Goal: Task Accomplishment & Management: Complete application form

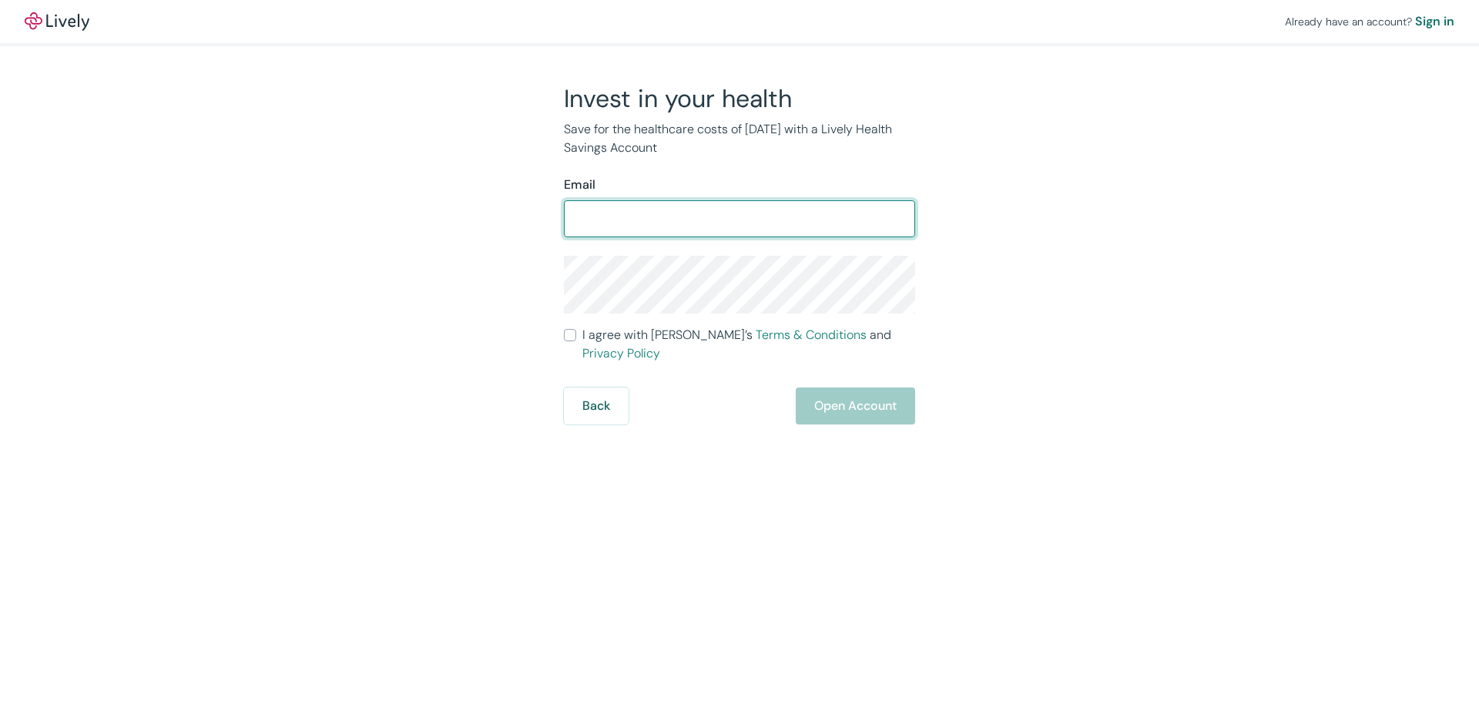
click at [619, 220] on input "Email" at bounding box center [739, 218] width 351 height 31
type input "[EMAIL_ADDRESS][DOMAIN_NAME]"
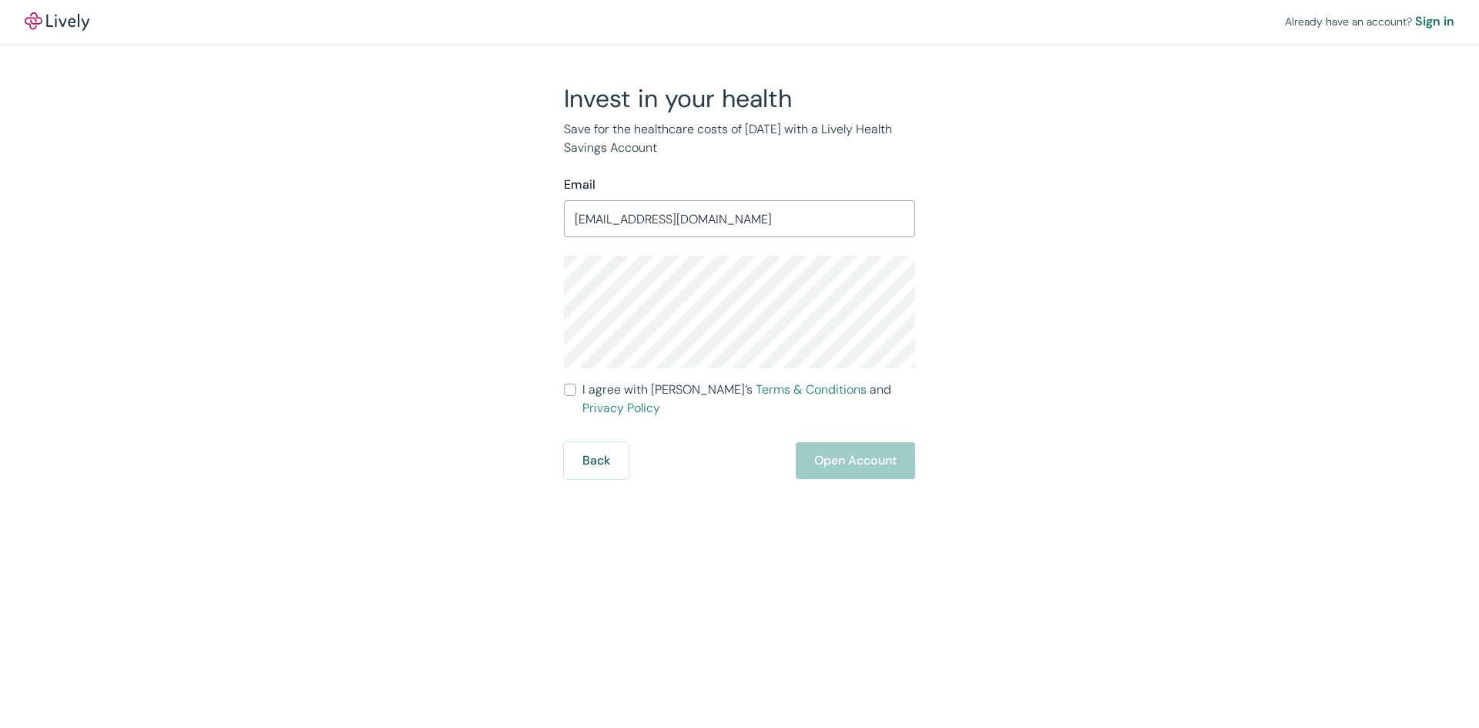
click at [854, 442] on div "Back Open Account" at bounding box center [739, 460] width 351 height 37
drag, startPoint x: 568, startPoint y: 391, endPoint x: 583, endPoint y: 396, distance: 15.3
click at [569, 393] on input "I agree with Lively’s Terms & Conditions and Privacy Policy" at bounding box center [570, 390] width 12 height 12
checkbox input "true"
click at [847, 442] on button "Open Account" at bounding box center [855, 460] width 119 height 37
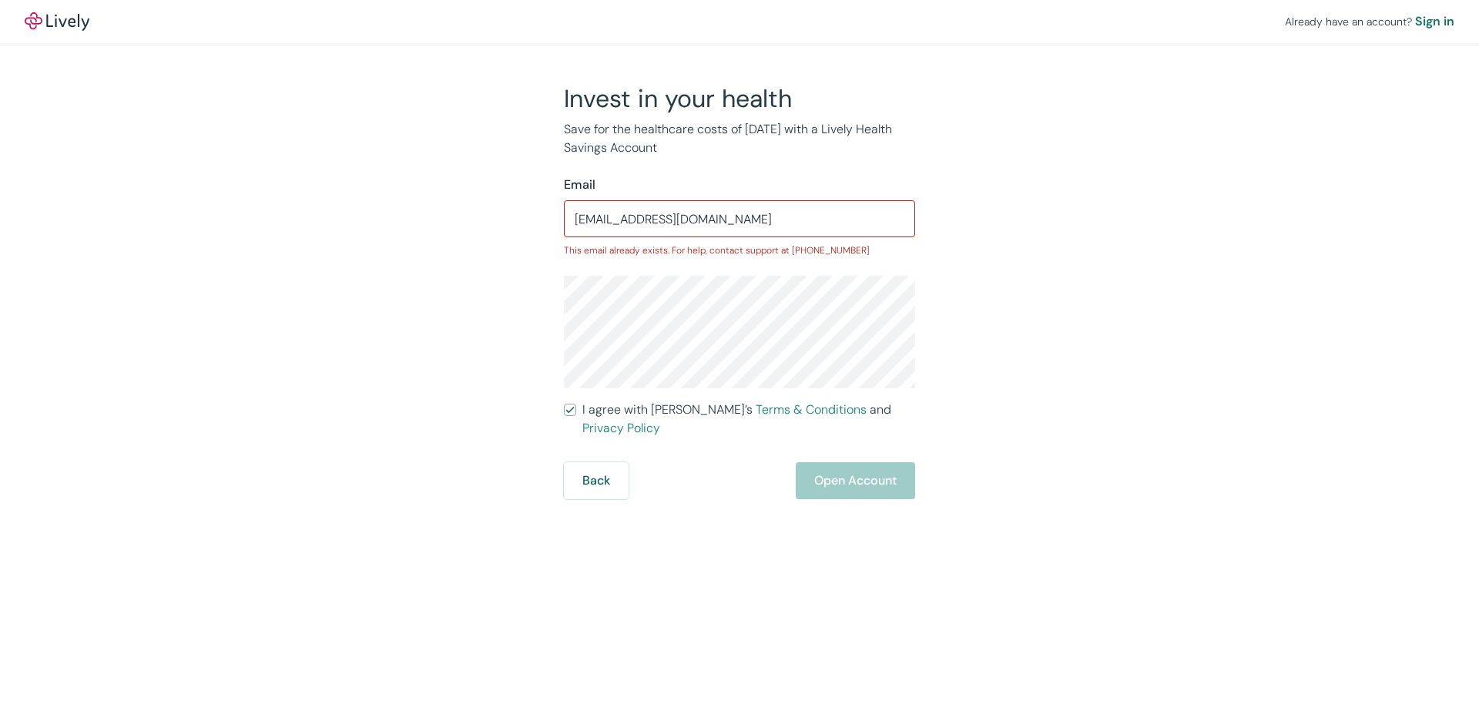
click at [482, 338] on div "Invest in your health Save for the healthcare costs of [DATE] with a Lively Hea…" at bounding box center [729, 291] width 739 height 416
click at [687, 462] on div "Back Open Account" at bounding box center [739, 480] width 351 height 37
click at [854, 463] on div "Back Open Account" at bounding box center [739, 480] width 351 height 37
drag, startPoint x: 646, startPoint y: 463, endPoint x: 661, endPoint y: 460, distance: 15.0
click at [649, 462] on div "Back Open Account" at bounding box center [739, 480] width 351 height 37
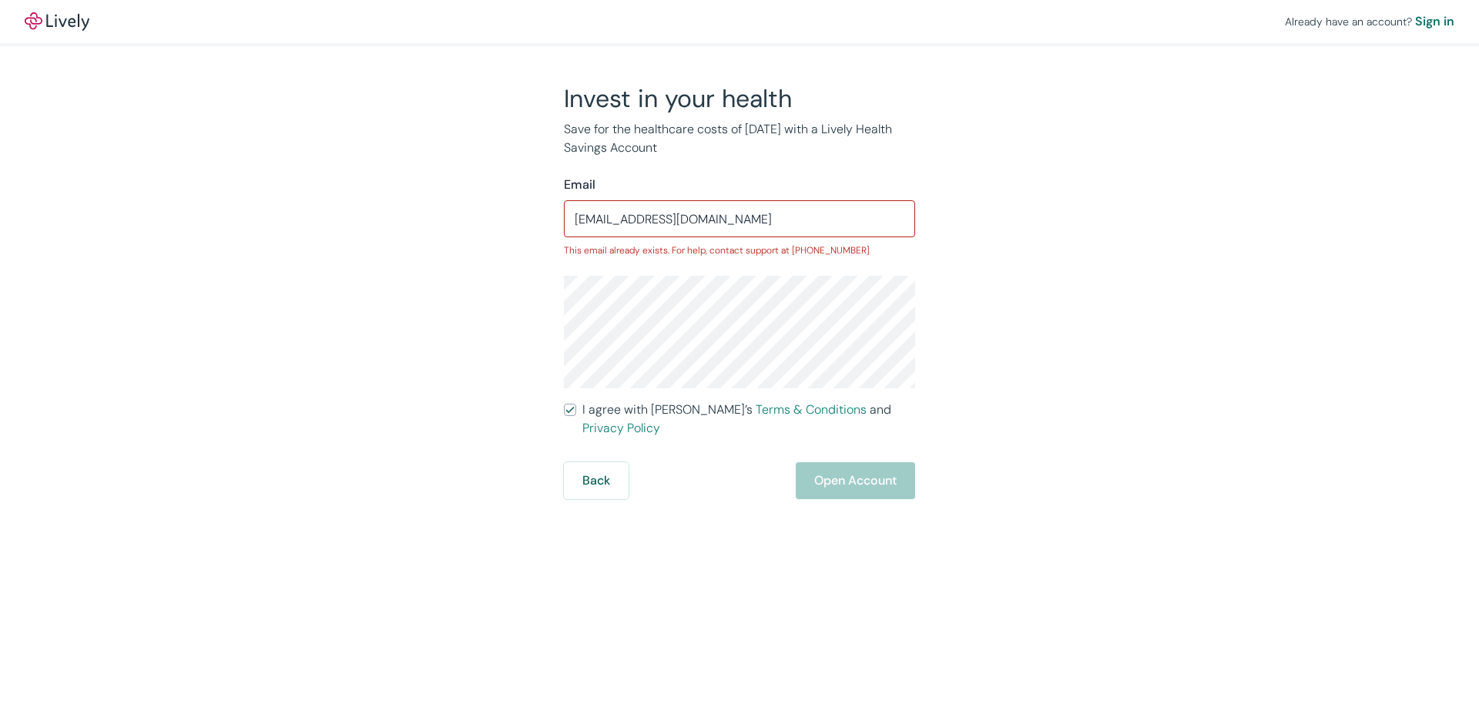
click at [850, 462] on div "Back Open Account" at bounding box center [739, 480] width 351 height 37
click at [733, 240] on div "Email [EMAIL_ADDRESS][DOMAIN_NAME] ​ This email already exists. For help, conta…" at bounding box center [739, 217] width 351 height 82
click at [1432, 19] on div "Sign in" at bounding box center [1434, 21] width 39 height 18
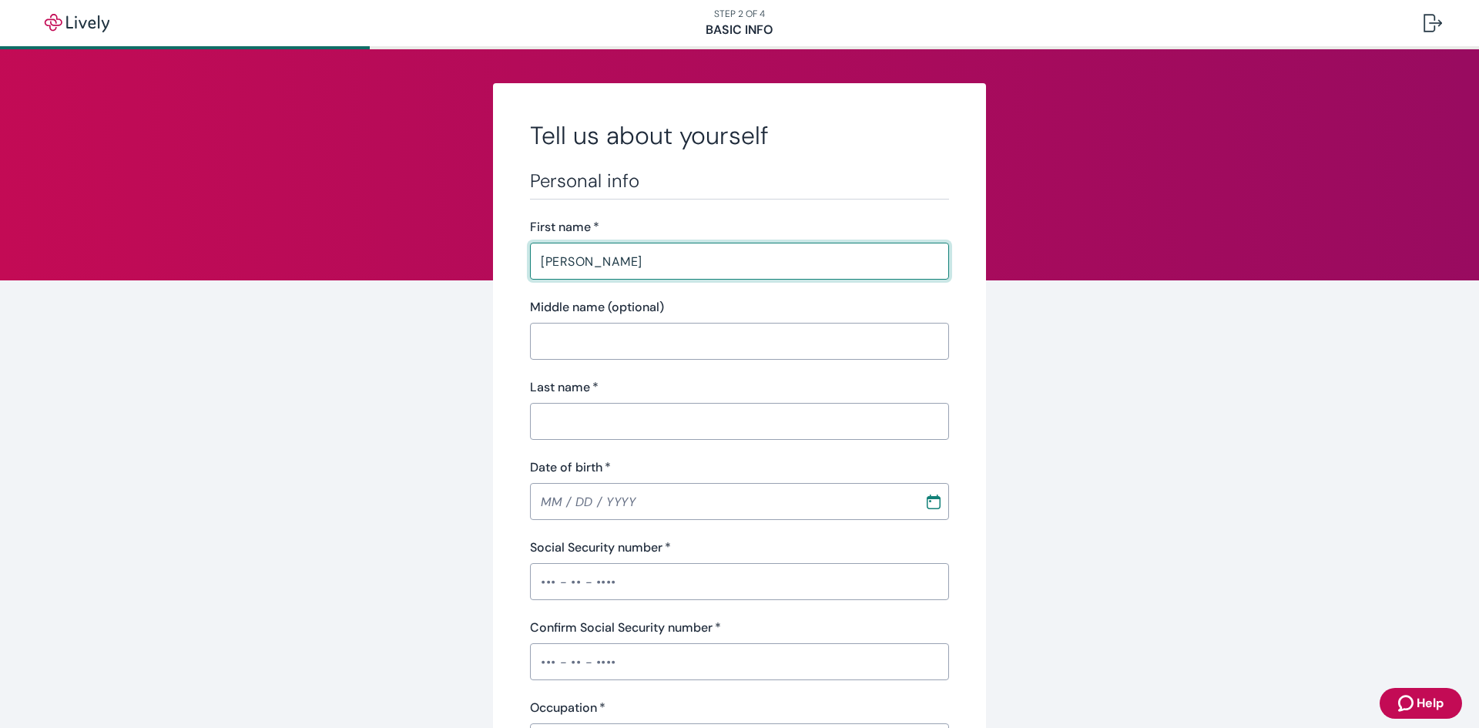
type input "[PERSON_NAME]"
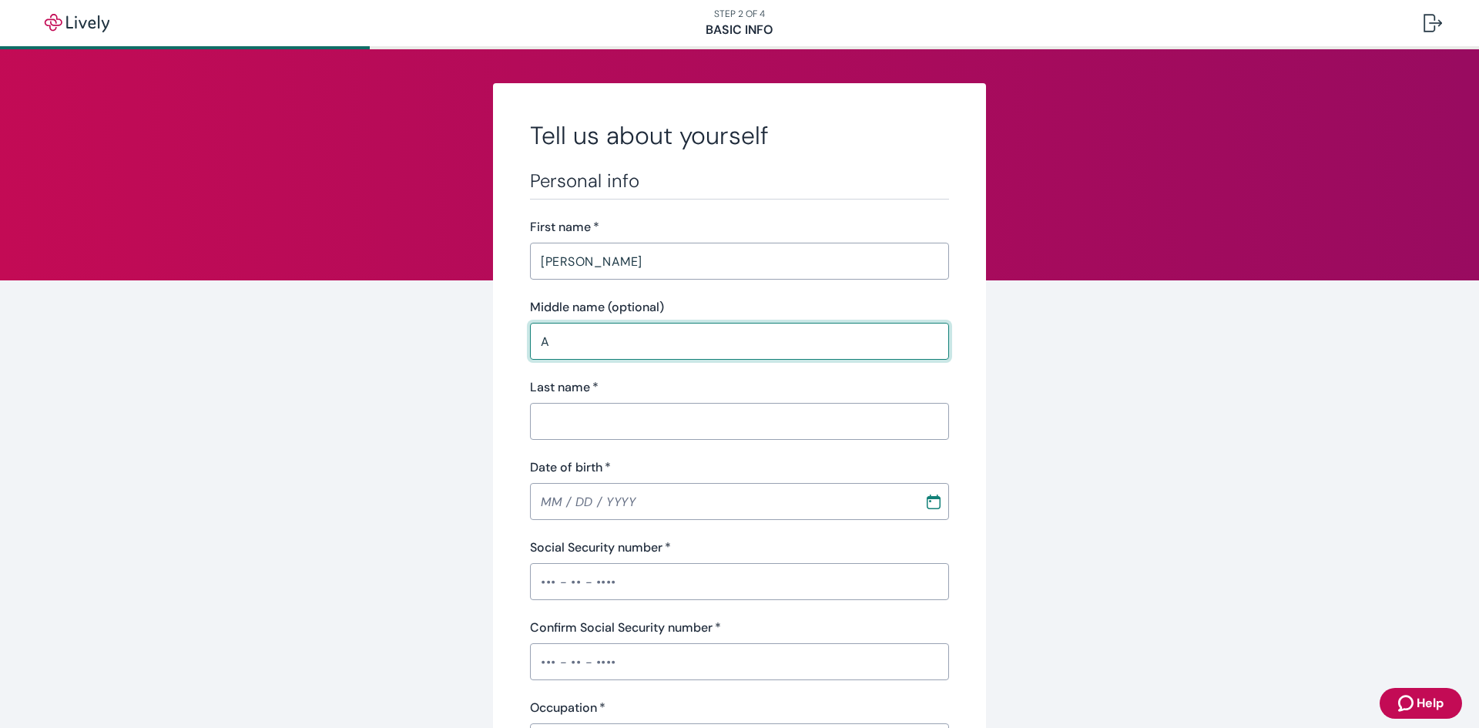
type input "A"
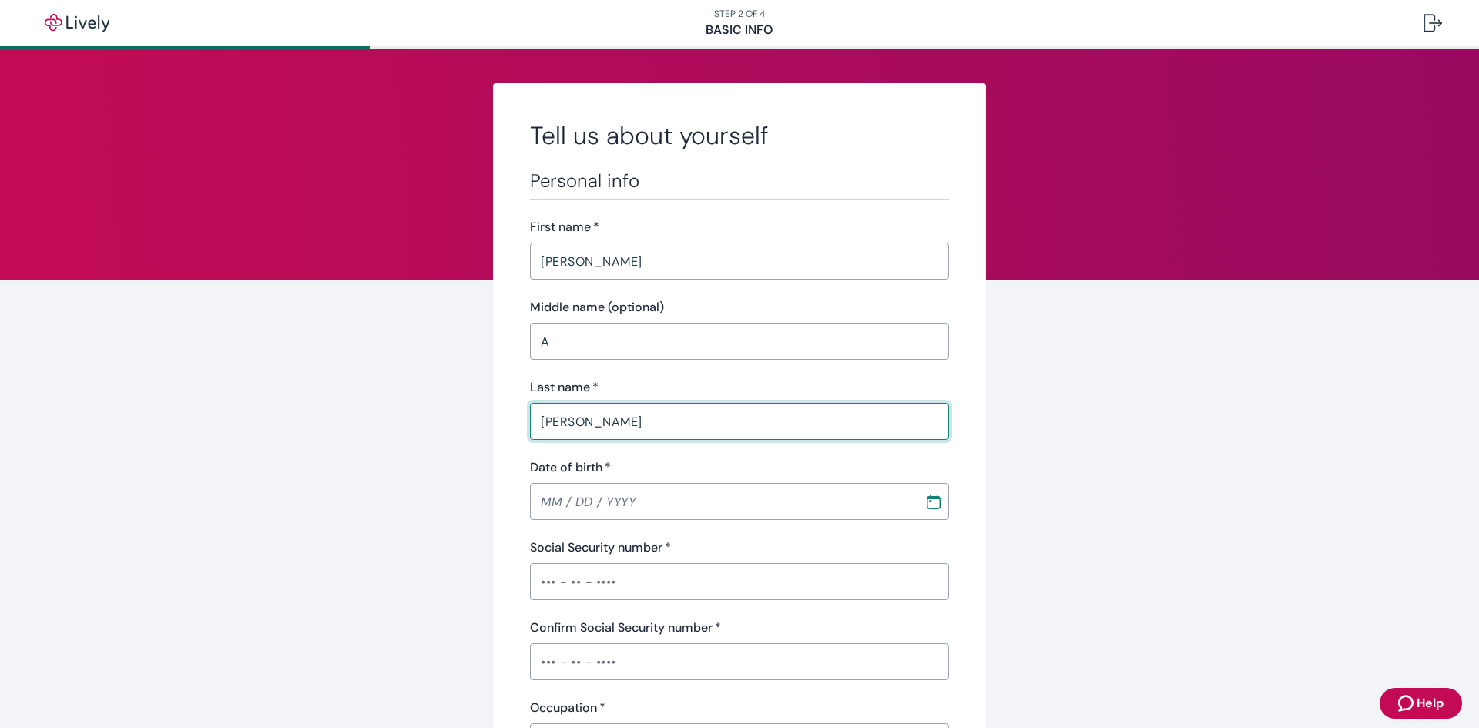
type input "Francisco"
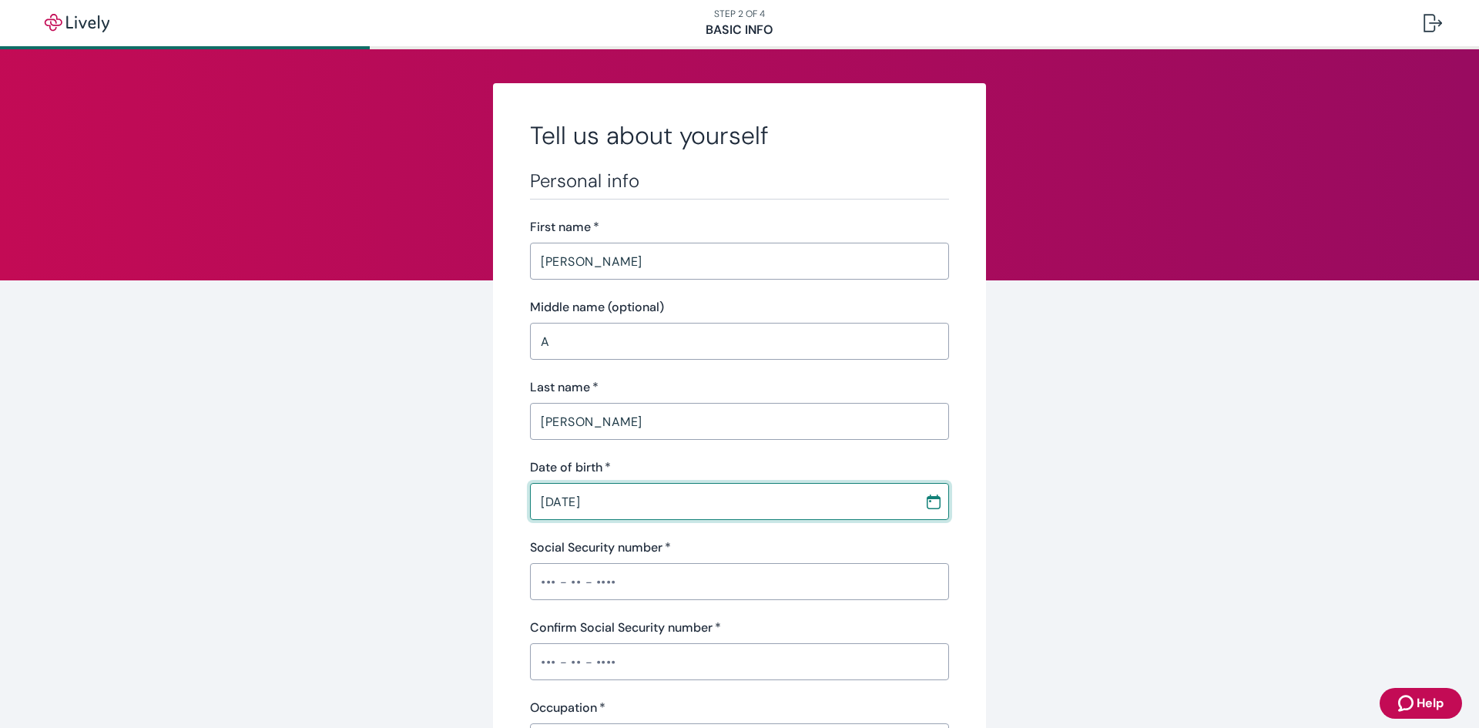
type input "04 / 17 / 1971"
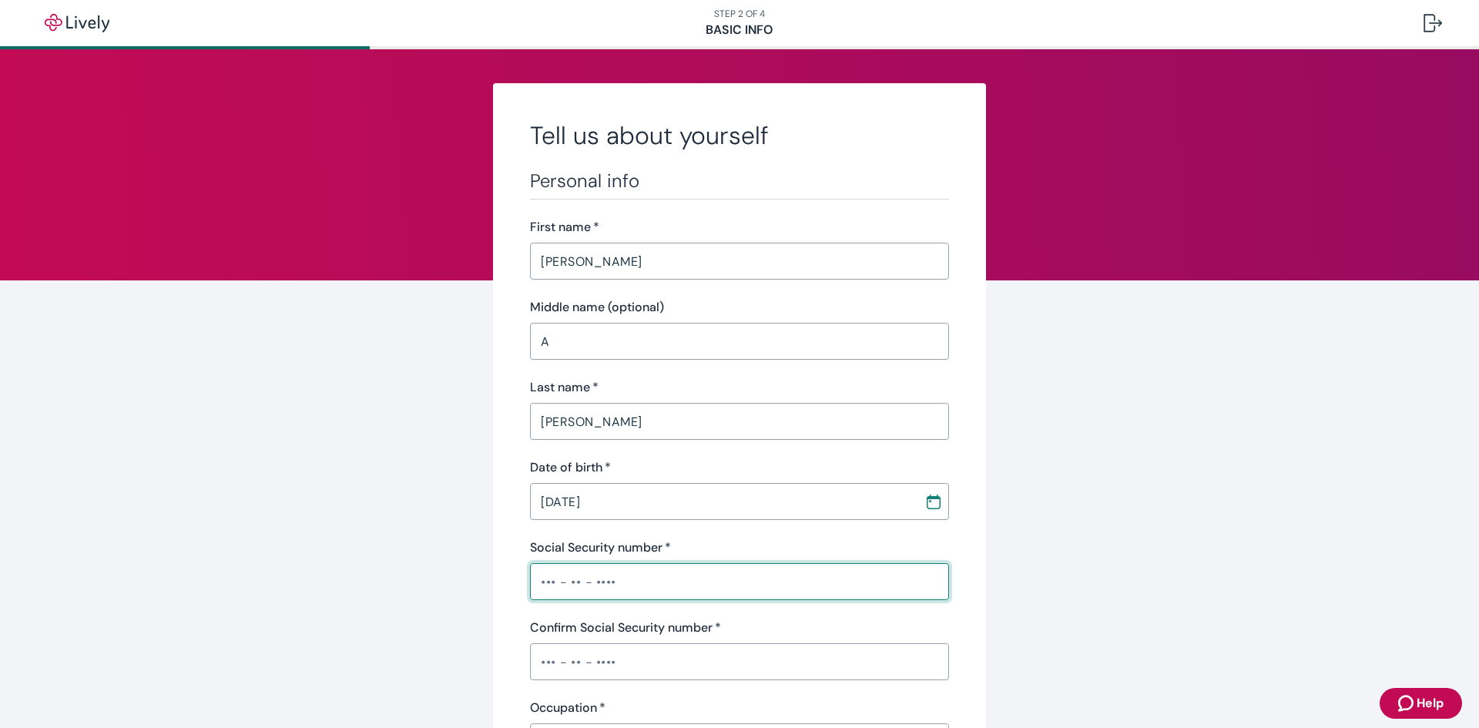
click at [719, 582] on input "Social Security number   *" at bounding box center [739, 581] width 419 height 31
type input "•••-••-0842"
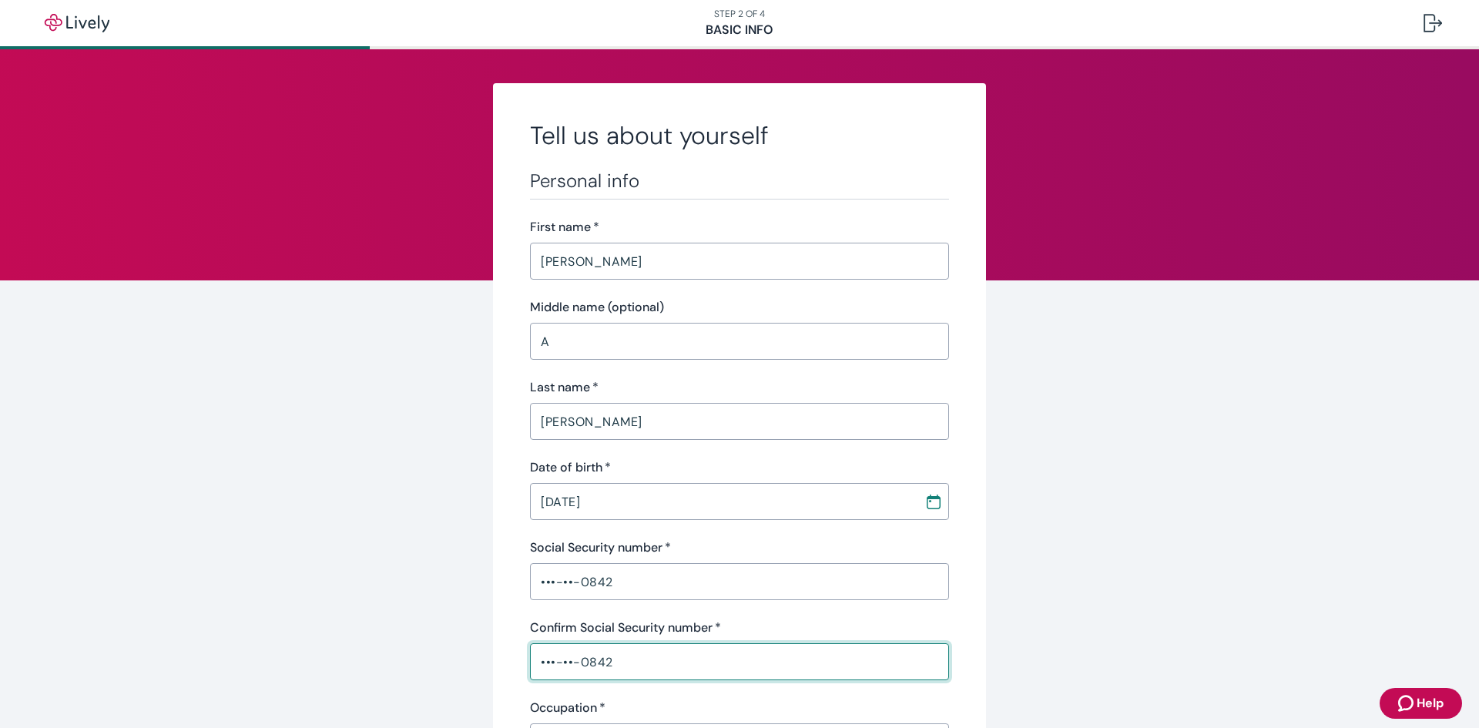
type input "•••-••-0842"
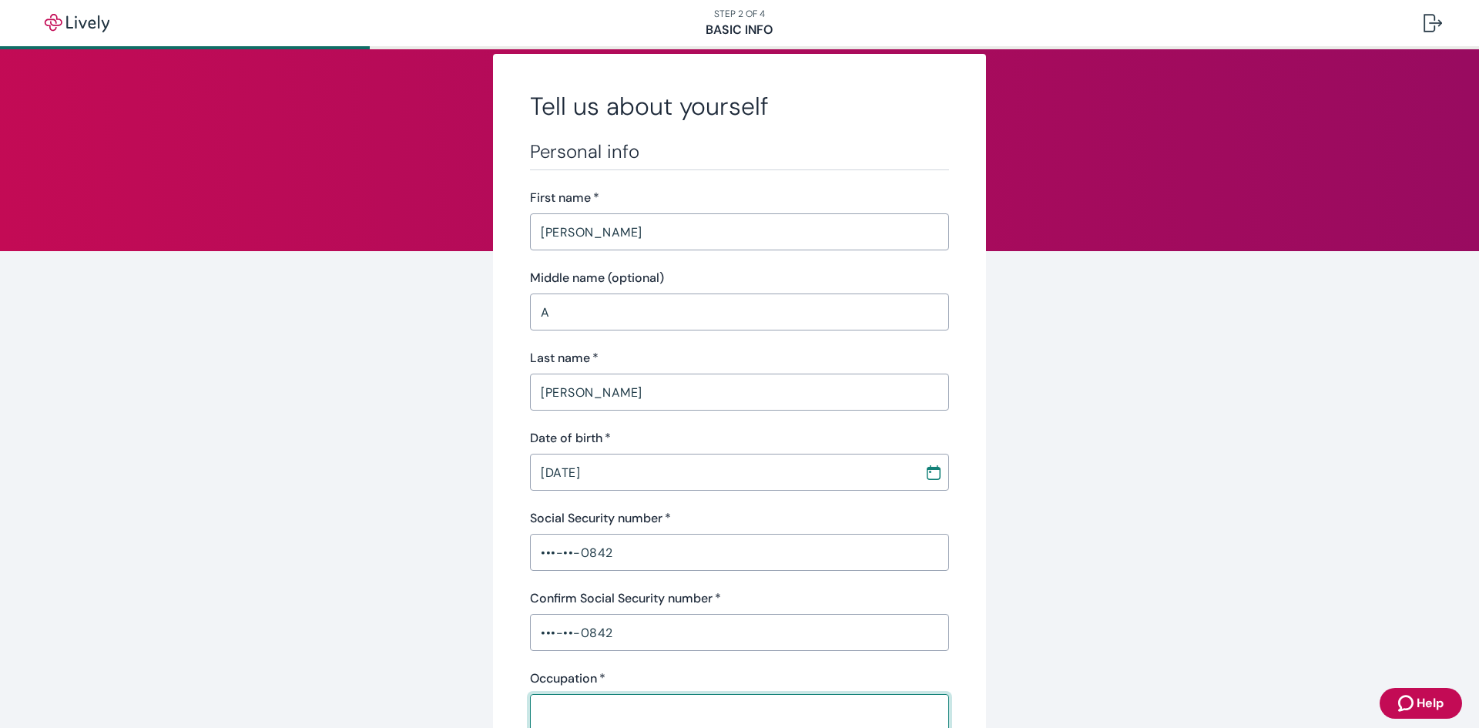
scroll to position [454, 0]
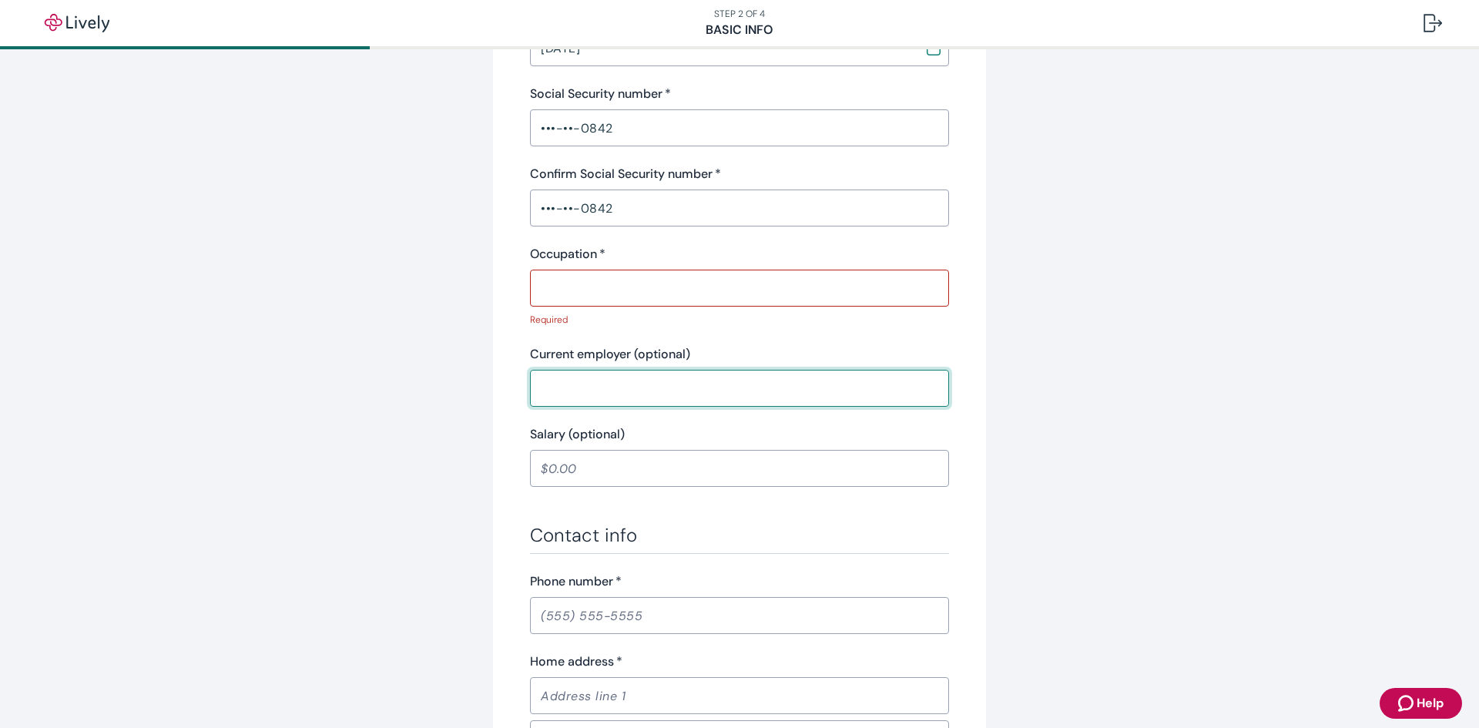
click at [633, 379] on input "Current employer (optional)" at bounding box center [739, 388] width 419 height 31
type input "c"
click at [632, 277] on input "Occupation   *" at bounding box center [739, 288] width 419 height 31
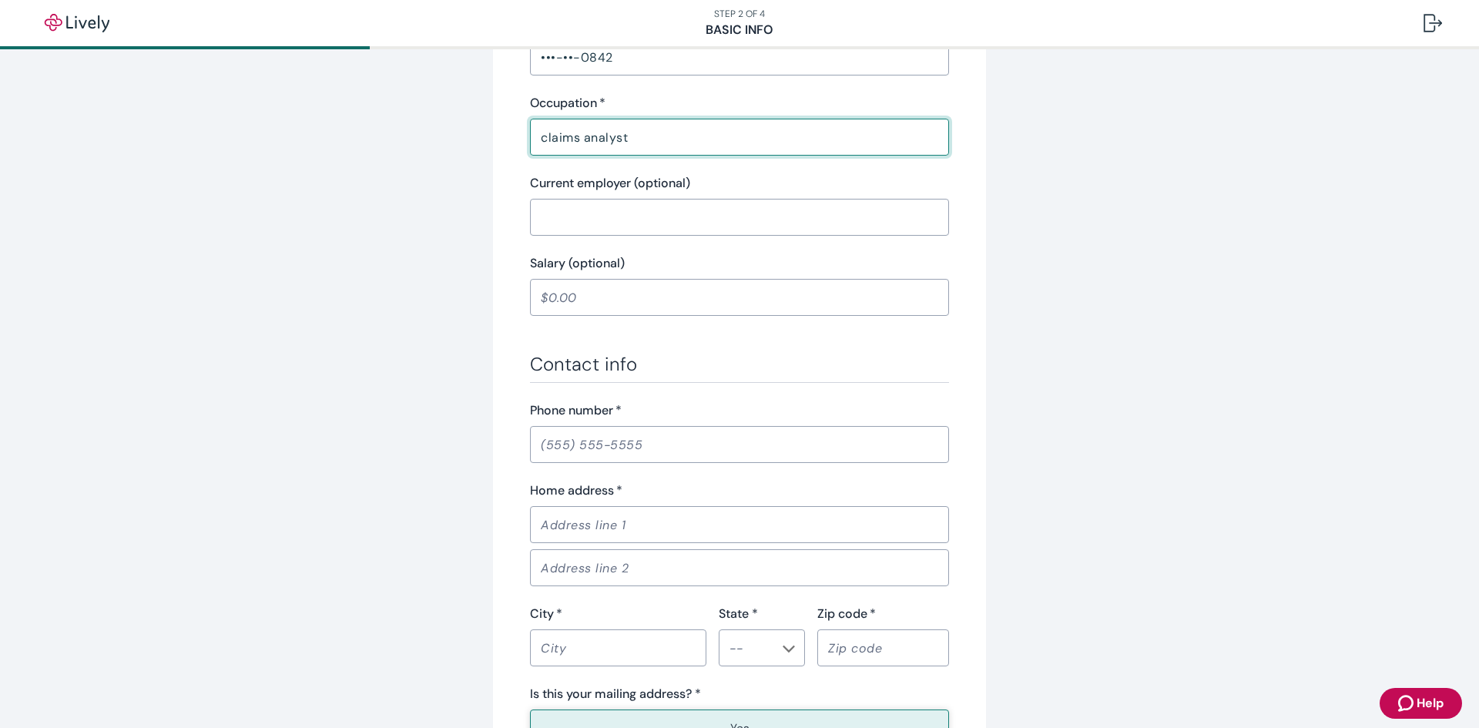
scroll to position [793, 0]
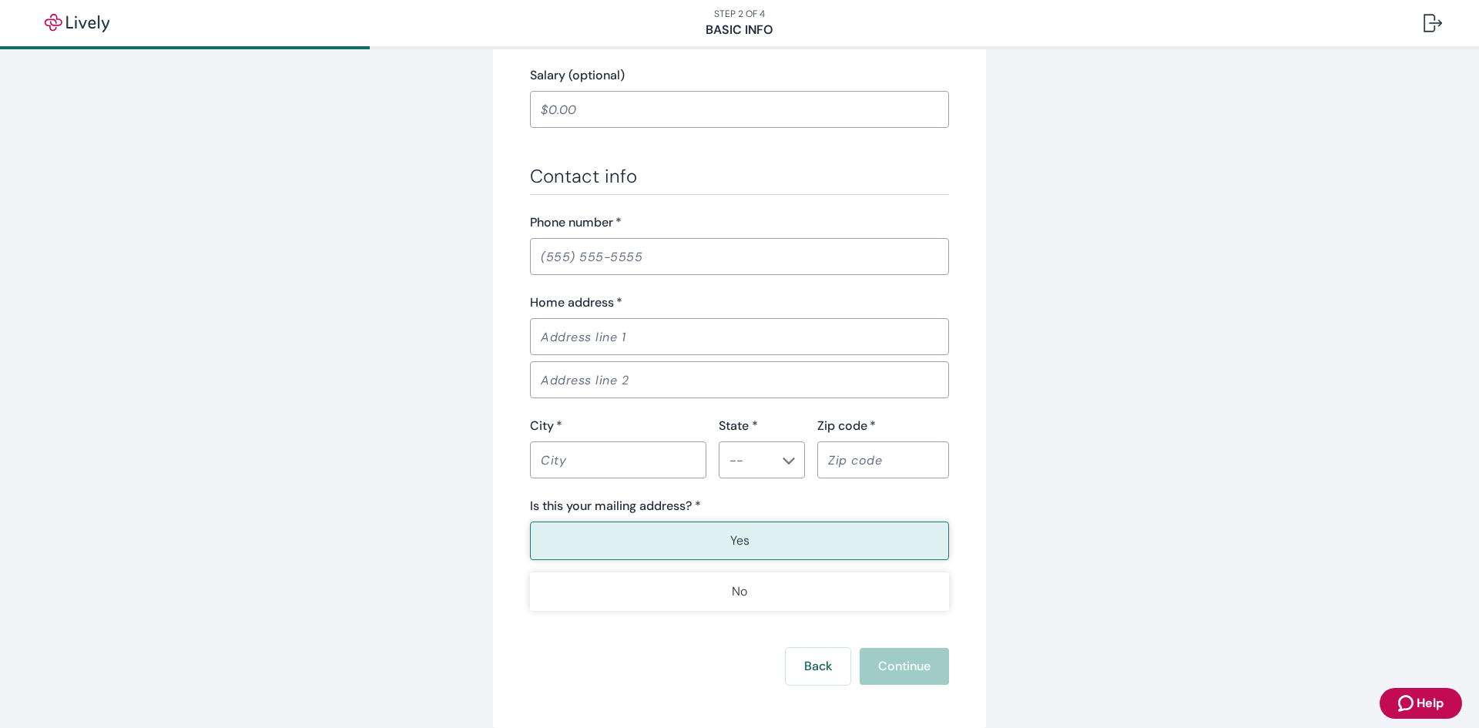
type input "claims analyst"
click at [597, 241] on input "Phone number   *" at bounding box center [739, 256] width 419 height 31
type input "(757) 618-4013"
click at [632, 326] on input "Home address   *" at bounding box center [739, 336] width 419 height 31
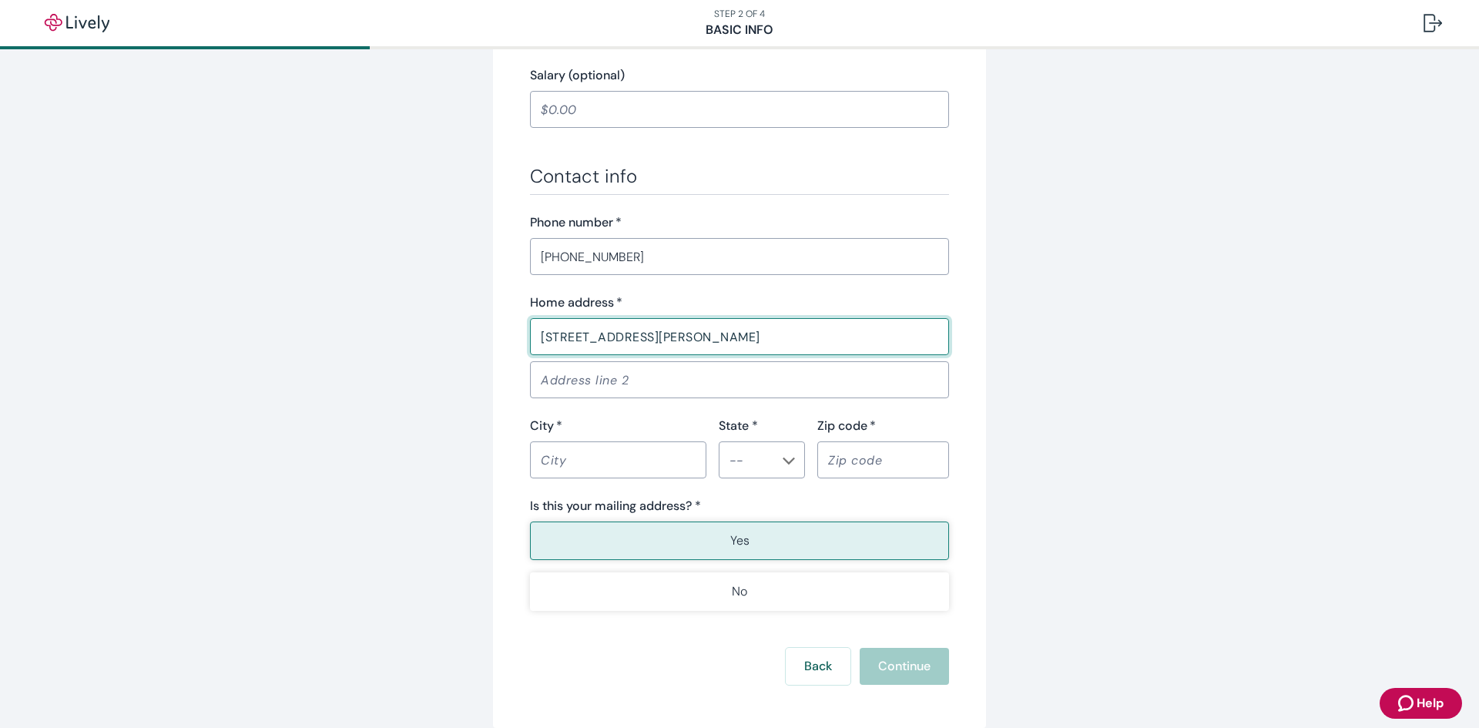
type input "1063 Dewey Road"
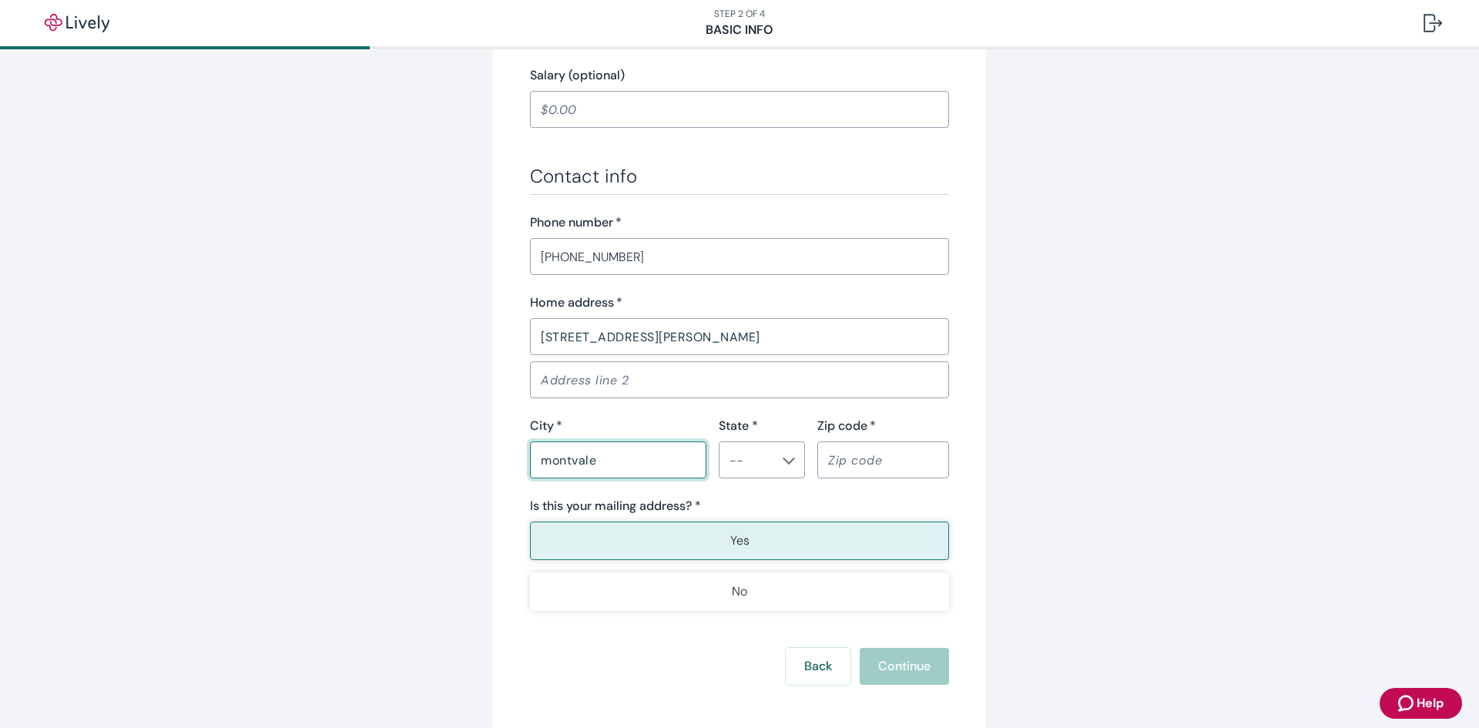
type input "montvale"
type input "VA"
type input "24122"
type button "true"
click at [734, 532] on p "Yes" at bounding box center [739, 540] width 19 height 18
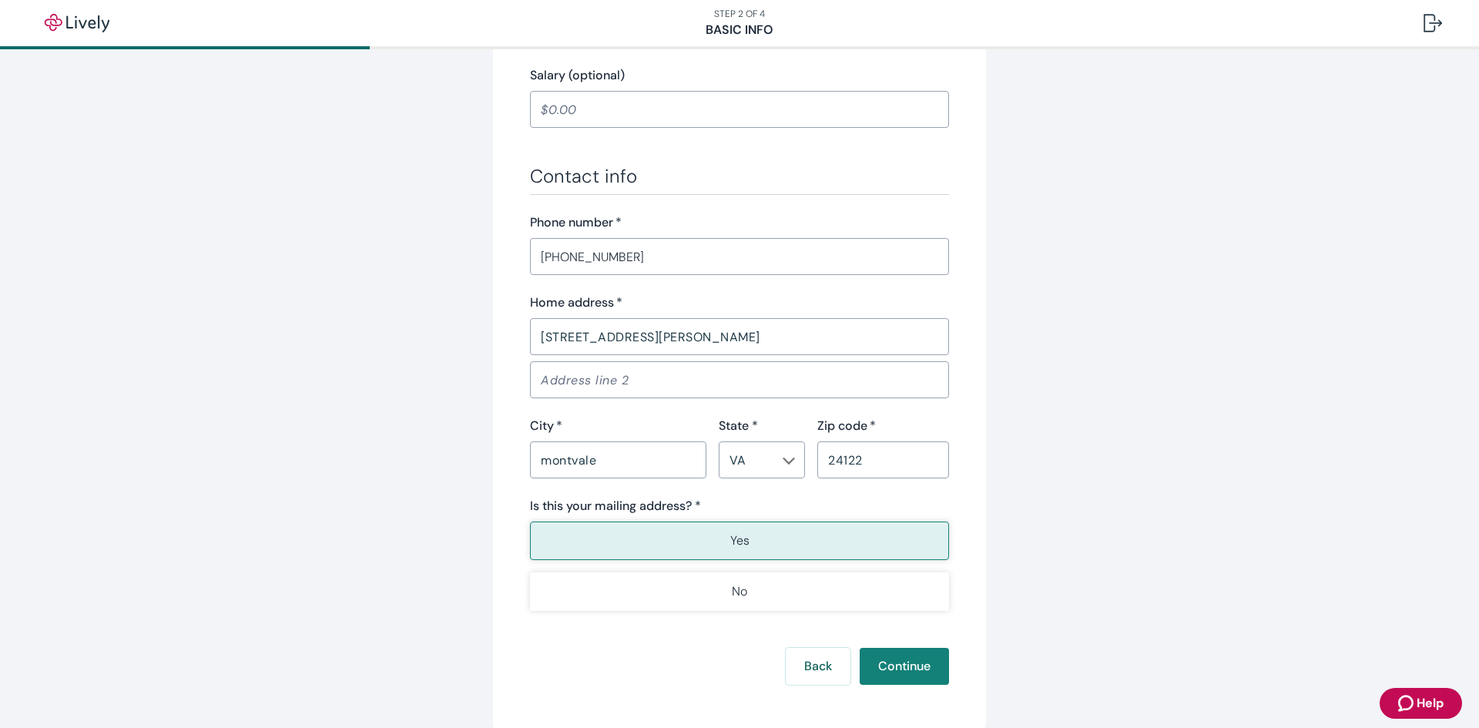
click at [886, 502] on div "Is this your mailing address? *" at bounding box center [739, 506] width 419 height 18
click at [715, 537] on button "Yes" at bounding box center [739, 540] width 419 height 39
click at [913, 664] on button "Continue" at bounding box center [904, 666] width 89 height 37
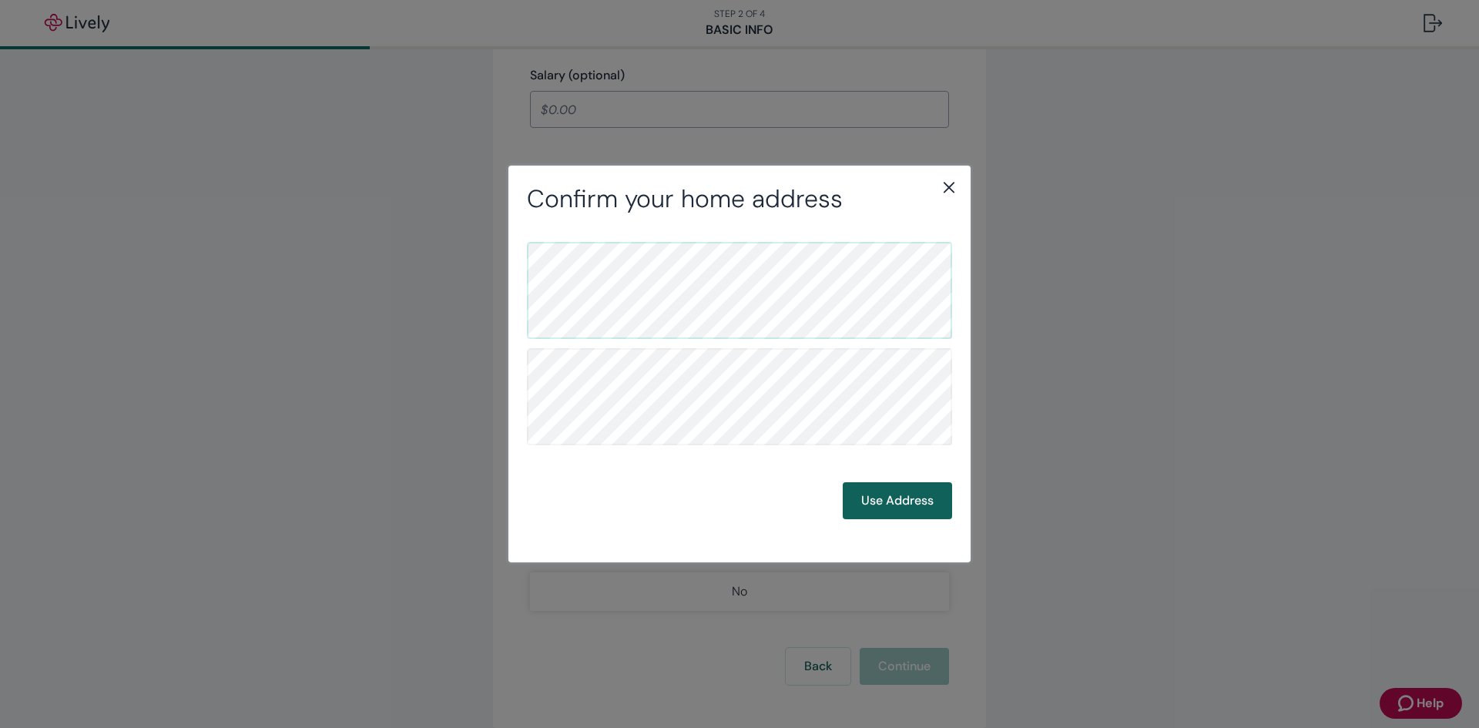
click at [897, 506] on button "Use Address" at bounding box center [897, 500] width 109 height 37
click at [897, 501] on button "Use Address" at bounding box center [897, 500] width 109 height 37
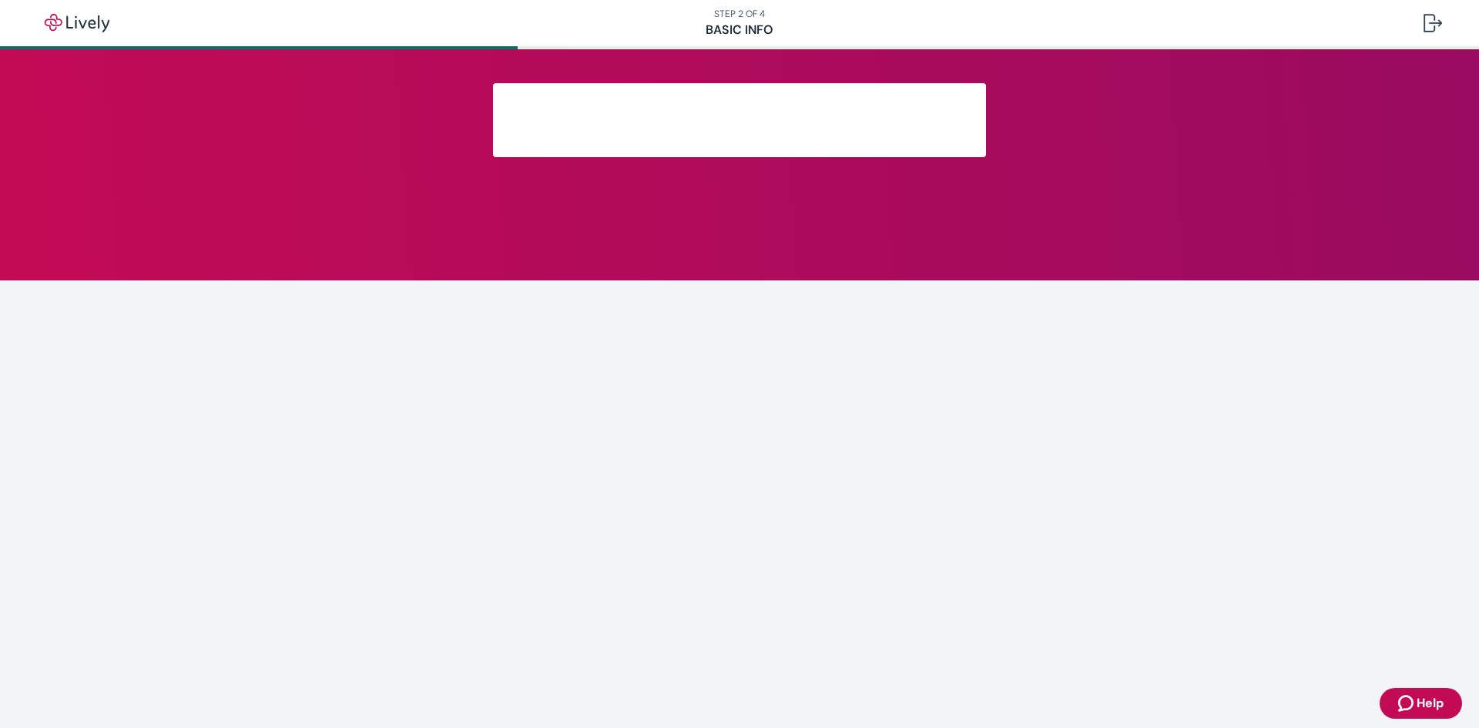
scroll to position [29, 0]
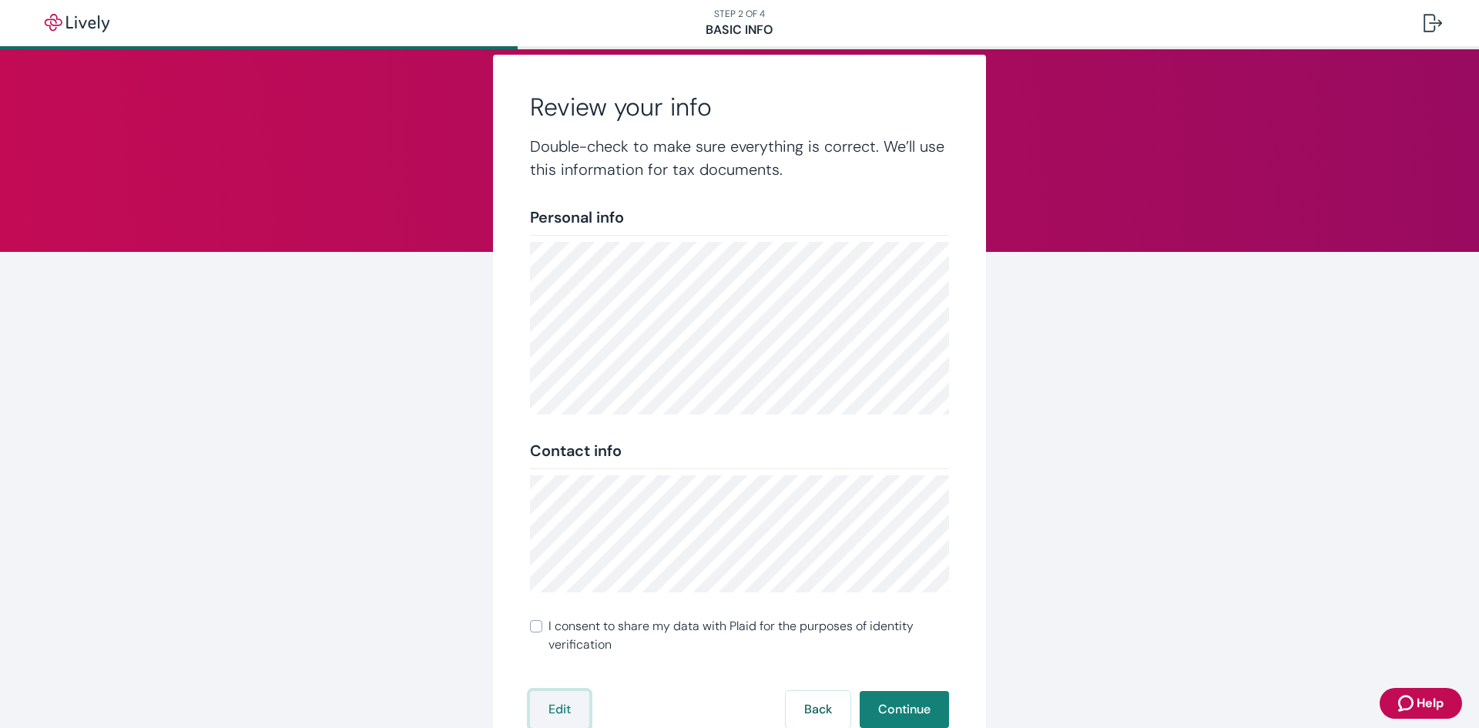
click at [560, 708] on button "Edit" at bounding box center [559, 709] width 59 height 37
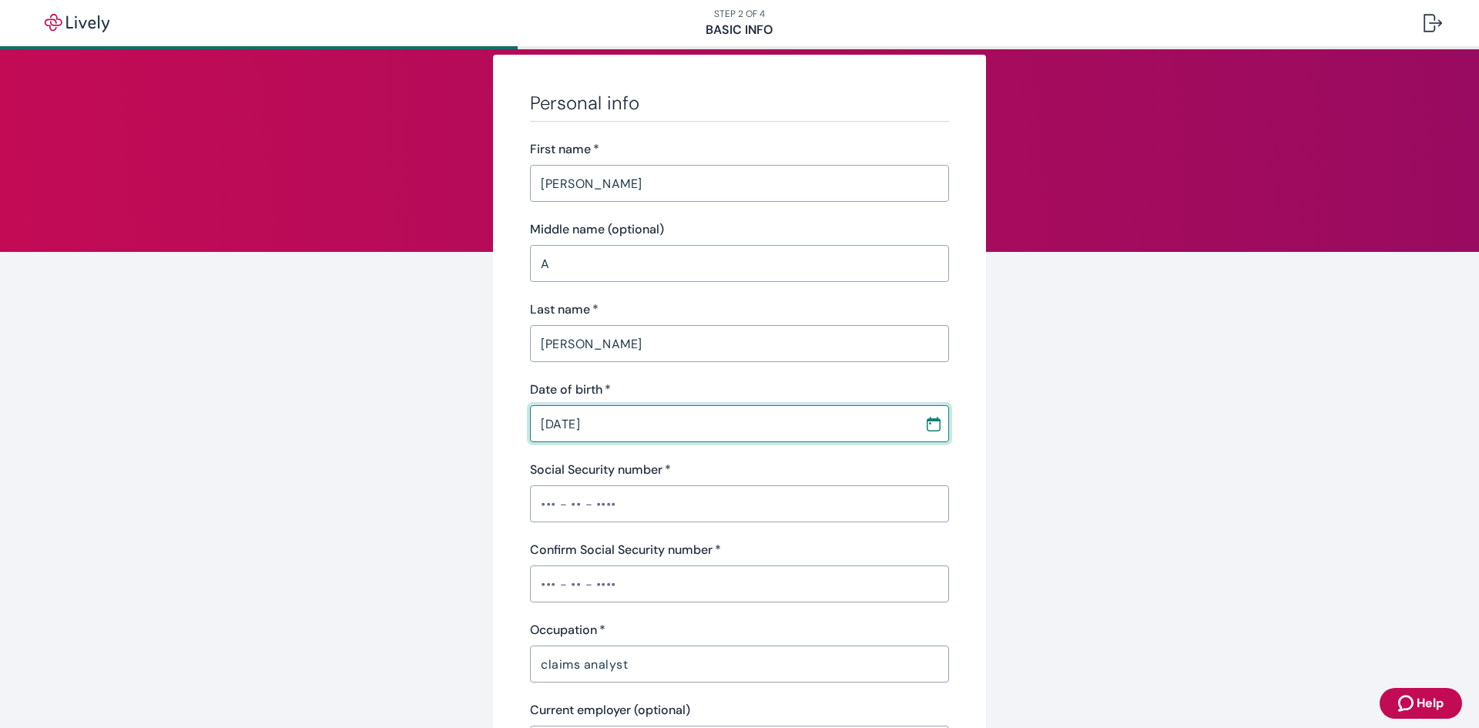
drag, startPoint x: 578, startPoint y: 426, endPoint x: 709, endPoint y: 412, distance: 131.7
click at [579, 426] on input "04 / 17 / 1971" at bounding box center [722, 423] width 384 height 31
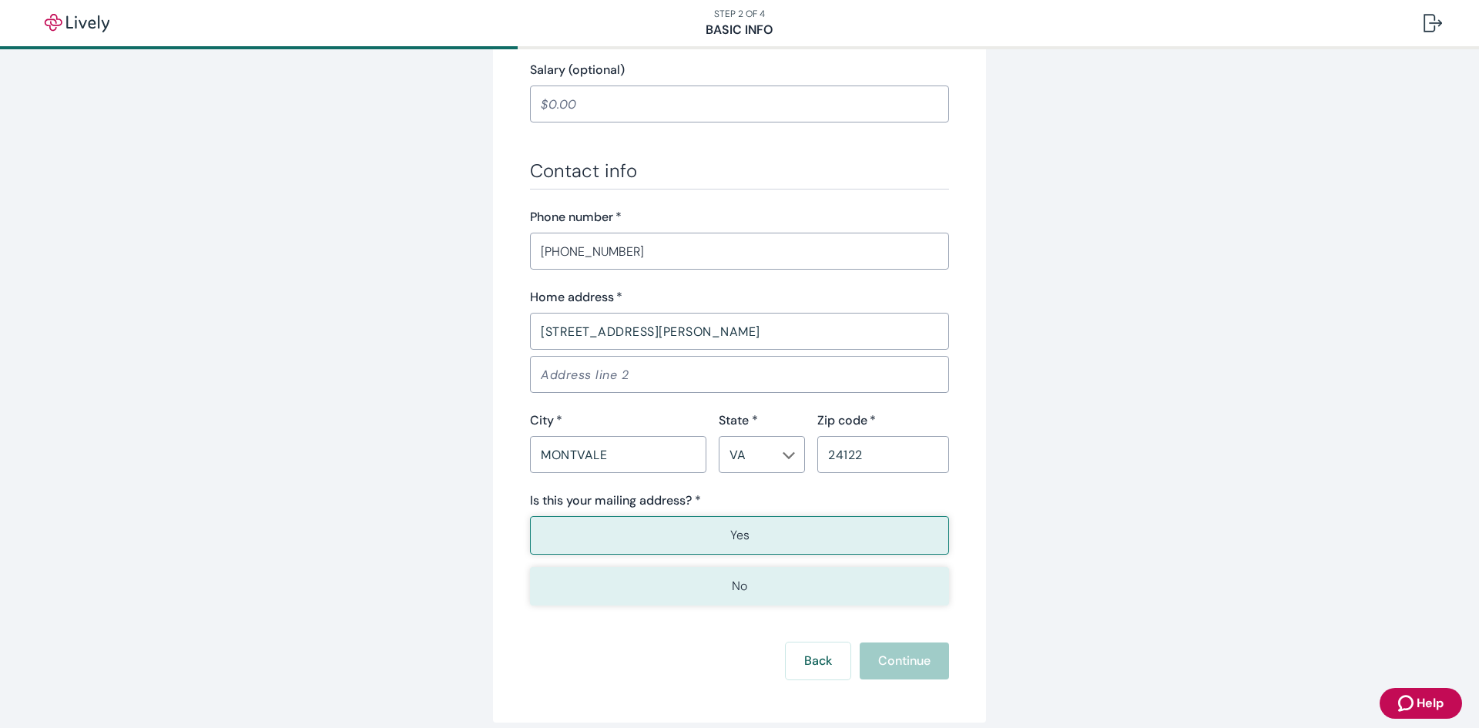
scroll to position [762, 0]
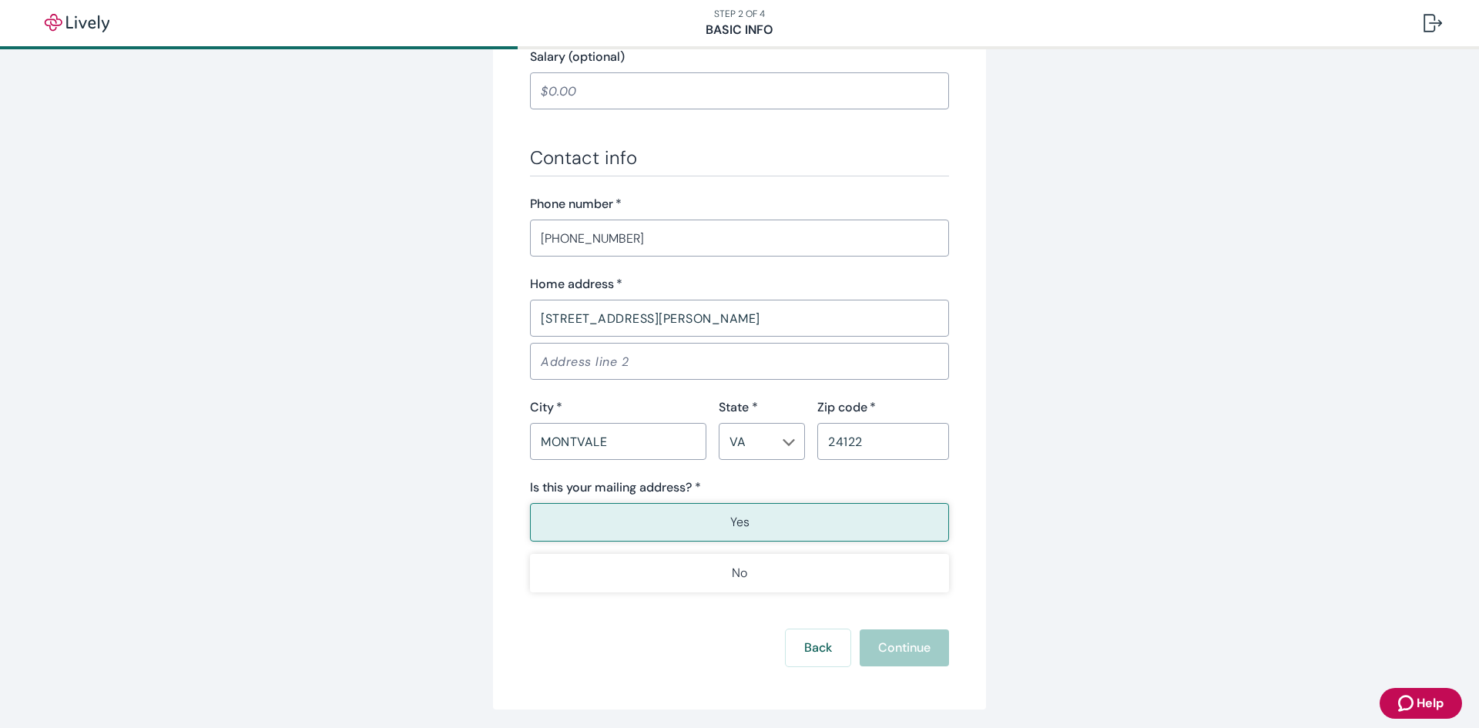
type input "04 / 14 / 1971"
click at [744, 530] on p "Yes" at bounding box center [739, 522] width 19 height 18
drag, startPoint x: 898, startPoint y: 660, endPoint x: 879, endPoint y: 645, distance: 24.7
click at [892, 653] on div "Back Continue" at bounding box center [739, 647] width 419 height 37
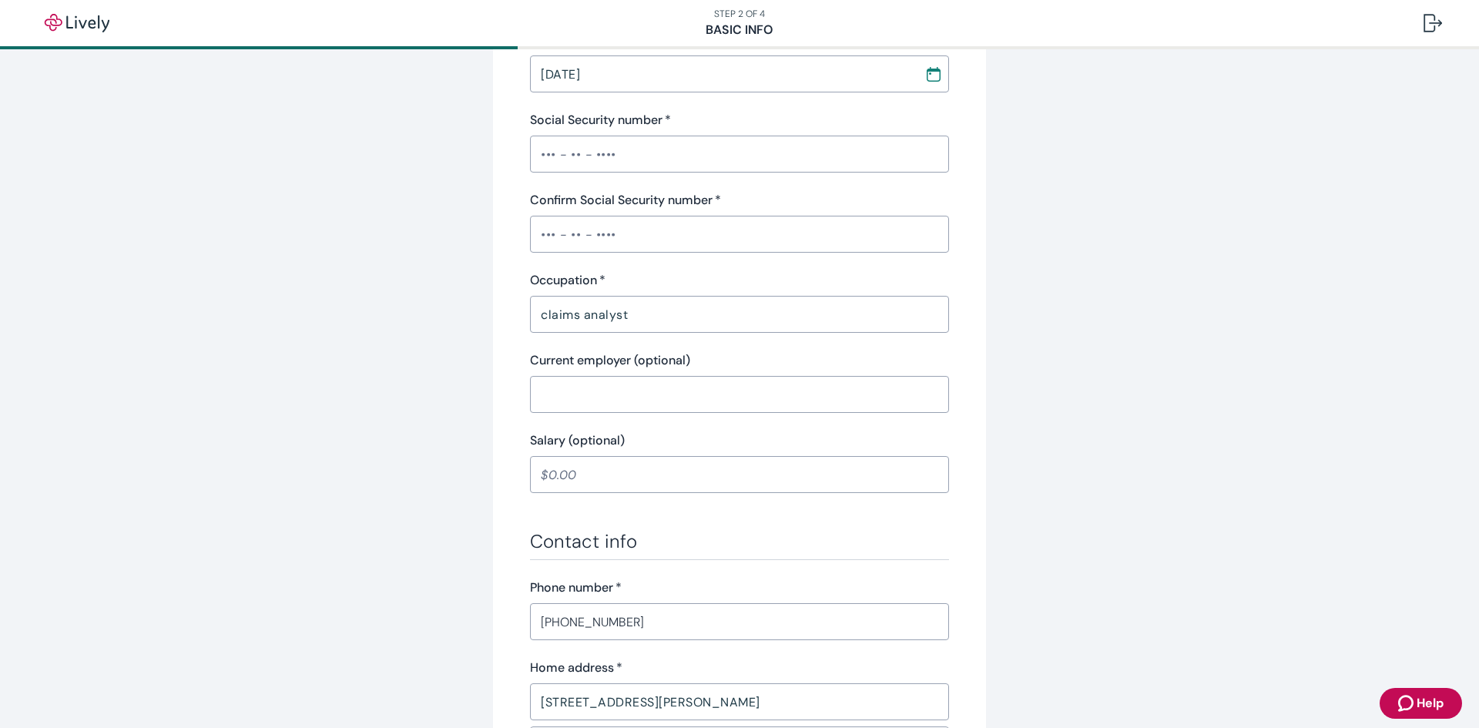
scroll to position [368, 0]
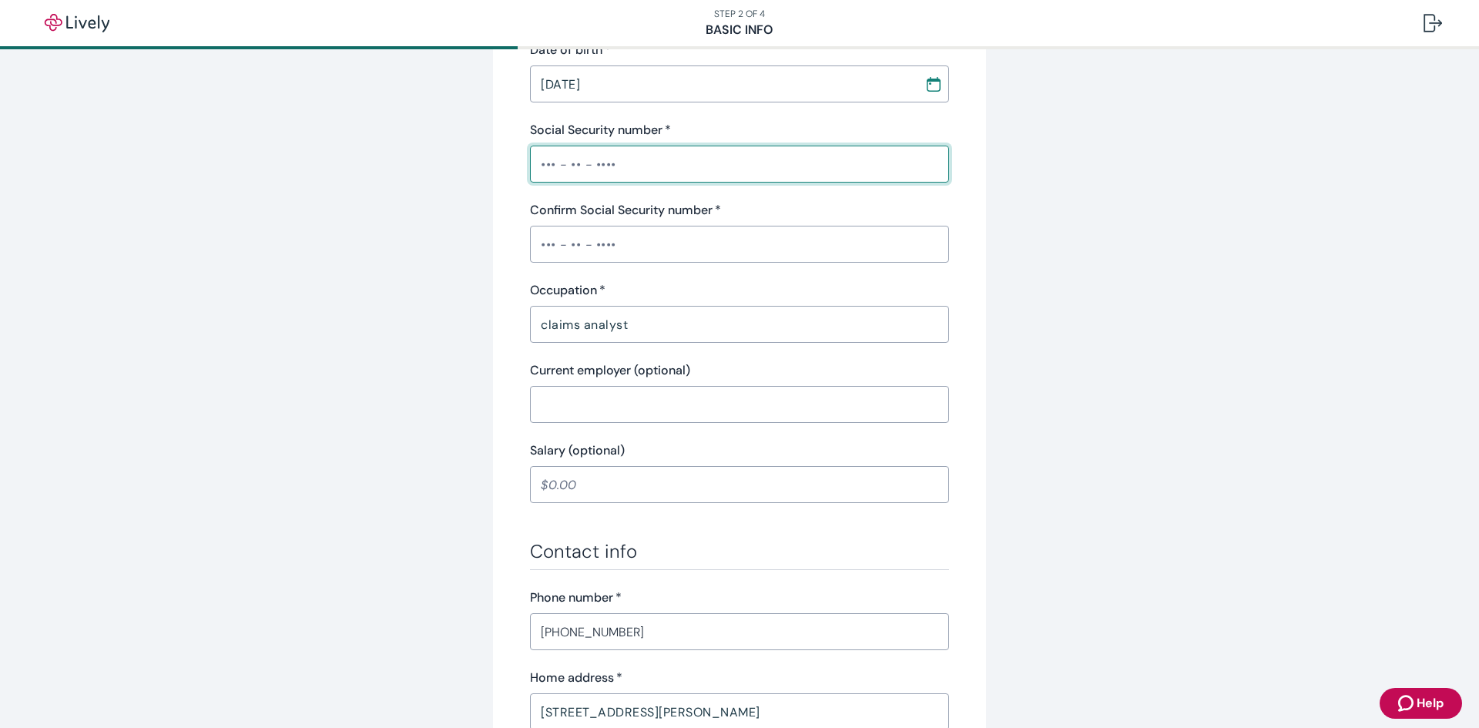
drag, startPoint x: 552, startPoint y: 157, endPoint x: 603, endPoint y: 159, distance: 50.9
click at [552, 159] on input "Social Security number   *" at bounding box center [739, 164] width 419 height 31
type input "•••-••-42"
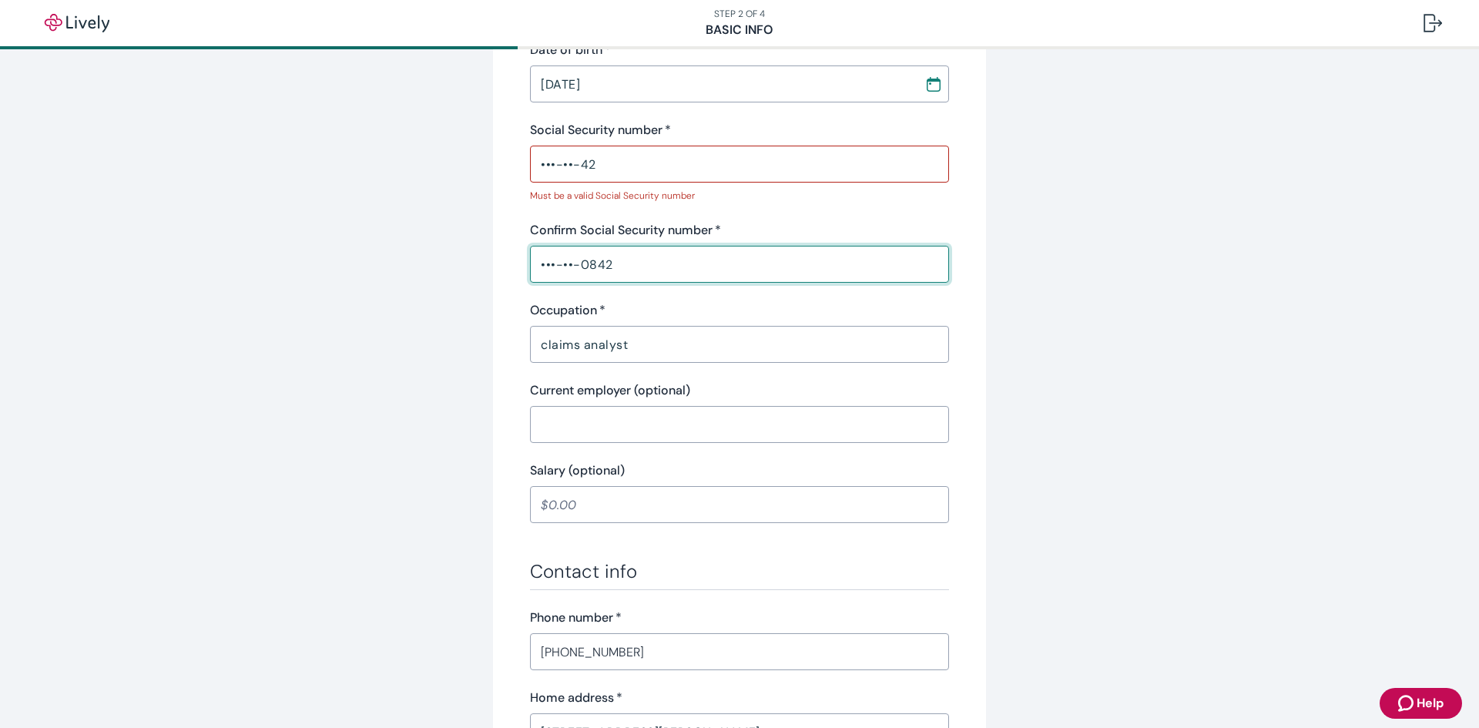
type input "•••-••-0842"
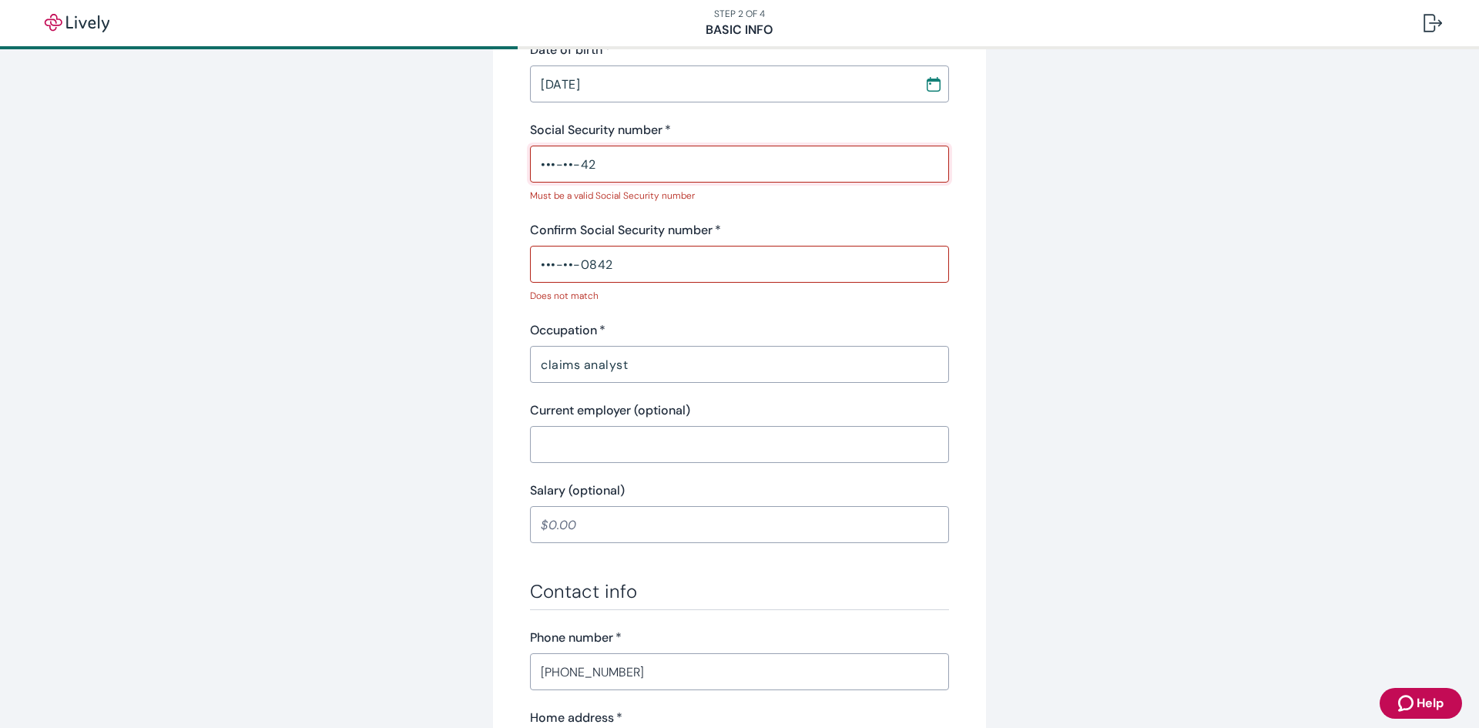
drag, startPoint x: 621, startPoint y: 163, endPoint x: 511, endPoint y: 156, distance: 109.6
click at [521, 155] on div "Personal info First name   * Leslie ​ Middle name (optional) A ​ Last name   * …" at bounding box center [739, 429] width 493 height 1428
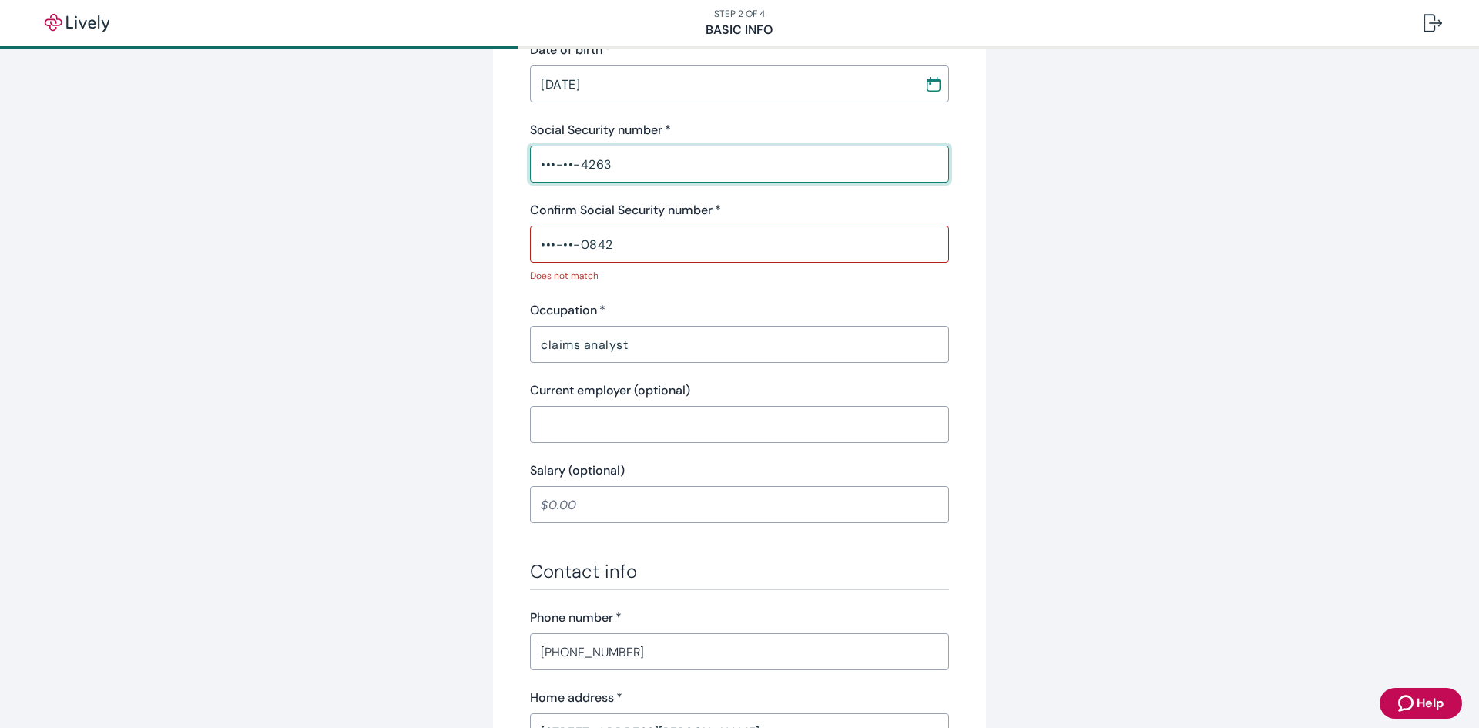
type input "•••-••-4263"
type input "•"
type input "•••-••-0842"
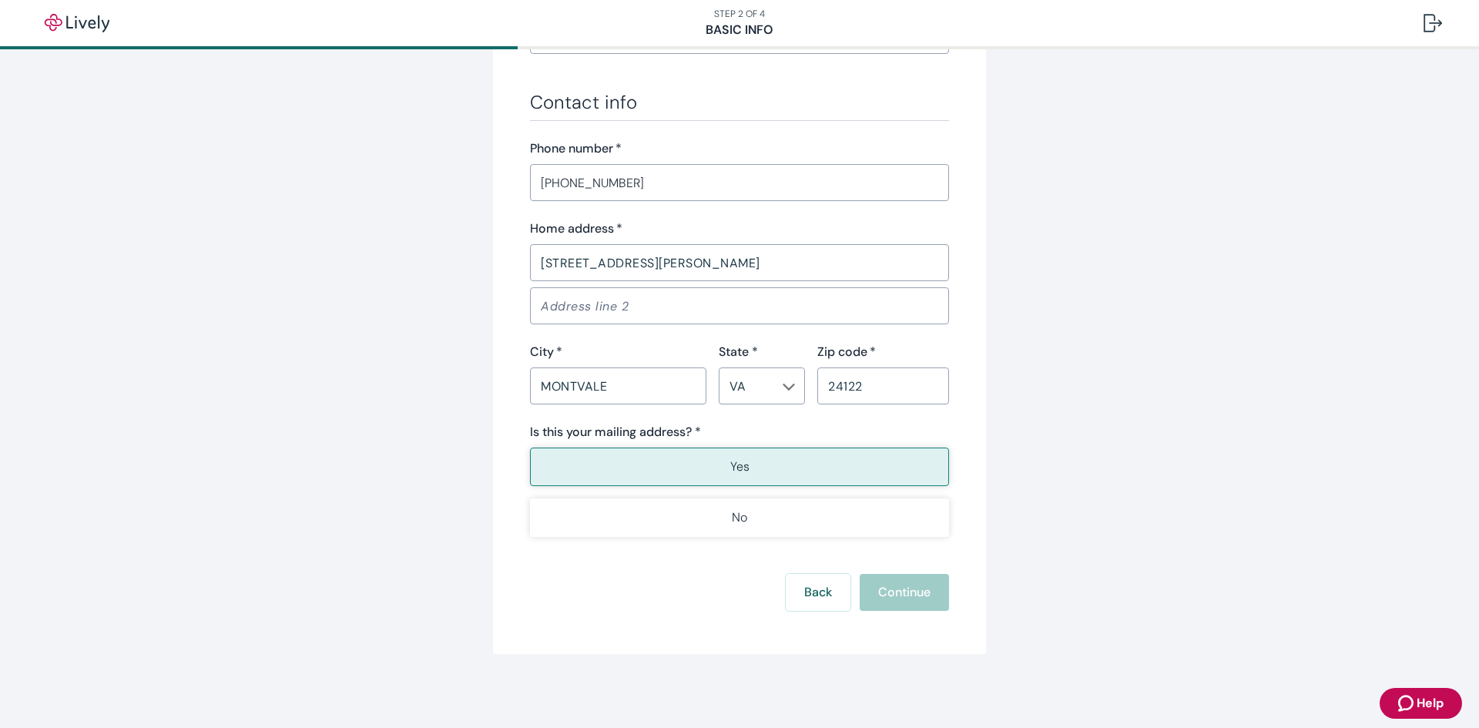
click at [729, 478] on button "Yes" at bounding box center [739, 467] width 419 height 39
click at [904, 586] on div "Back Continue" at bounding box center [739, 592] width 419 height 37
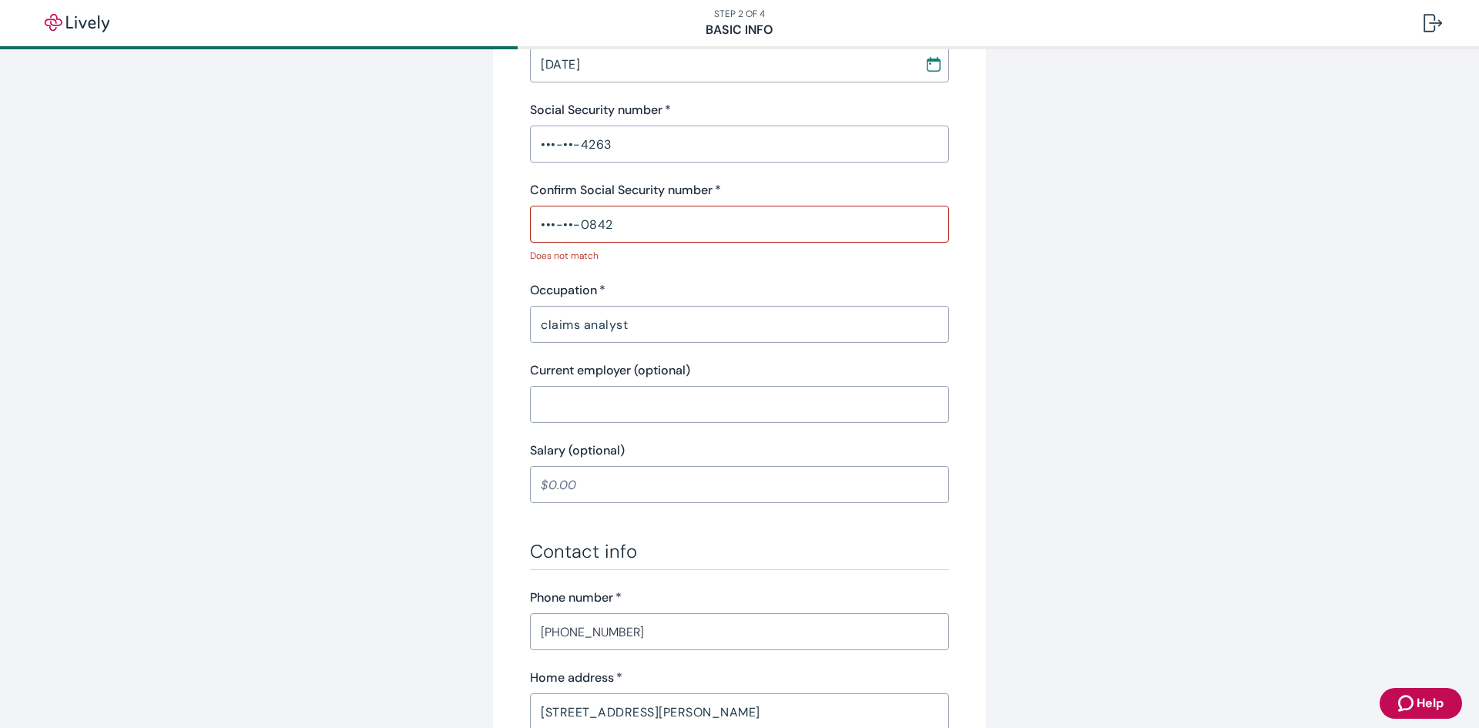
scroll to position [374, 0]
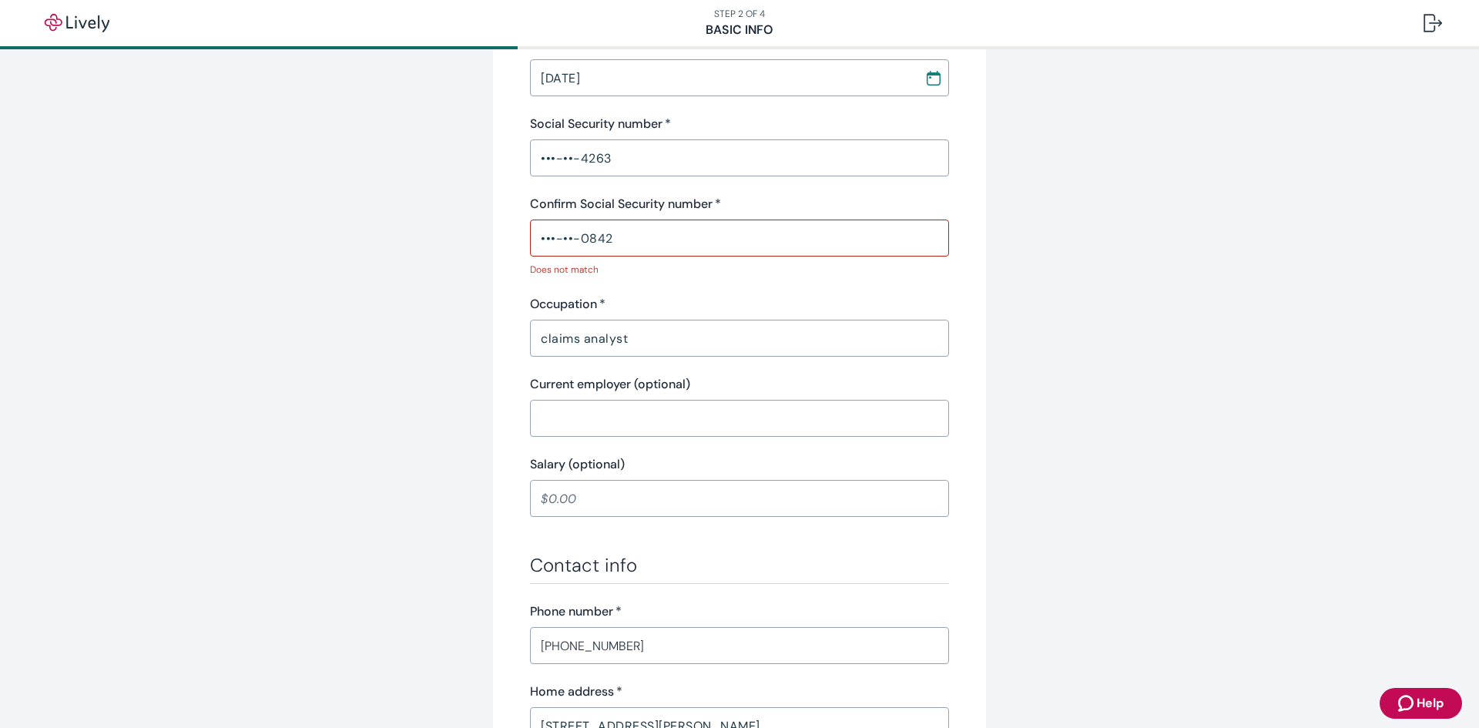
click at [641, 152] on input "•••-••-4263" at bounding box center [739, 158] width 419 height 31
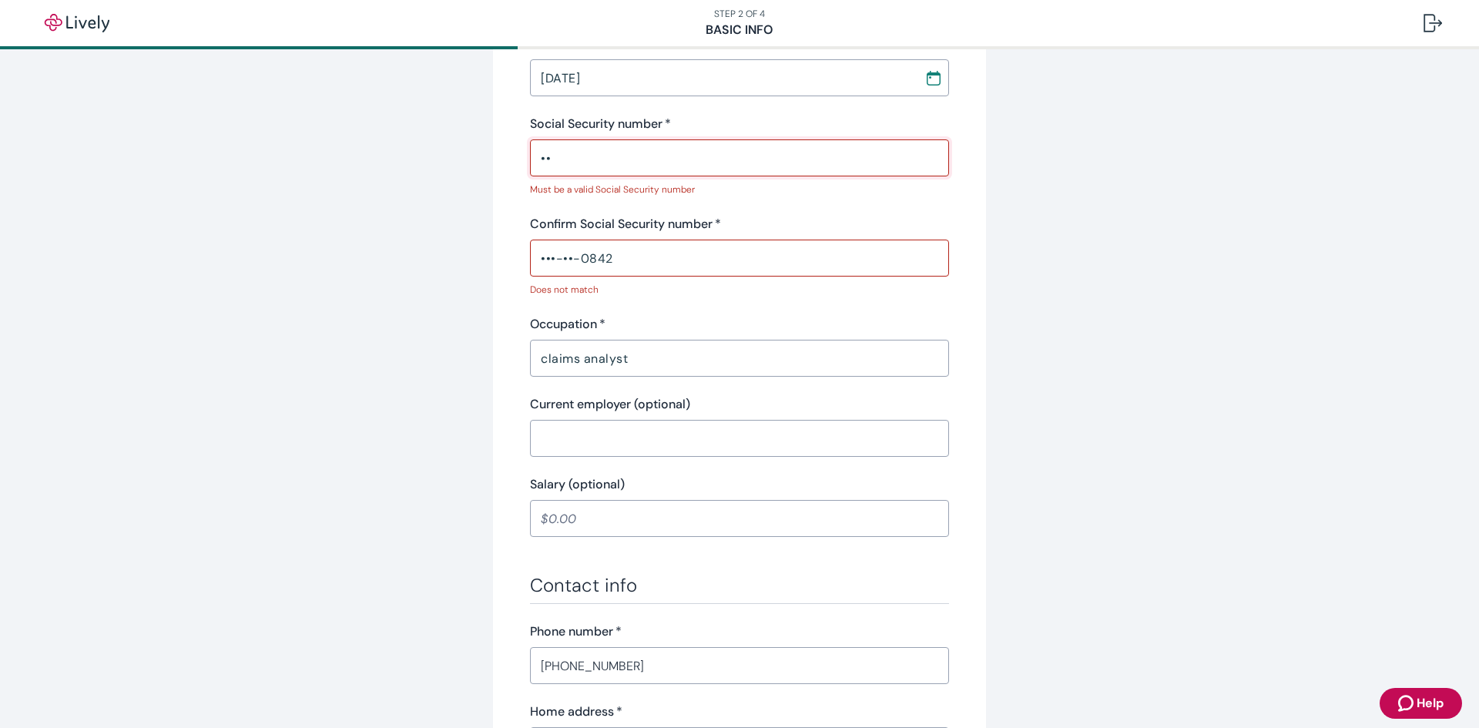
type input "•"
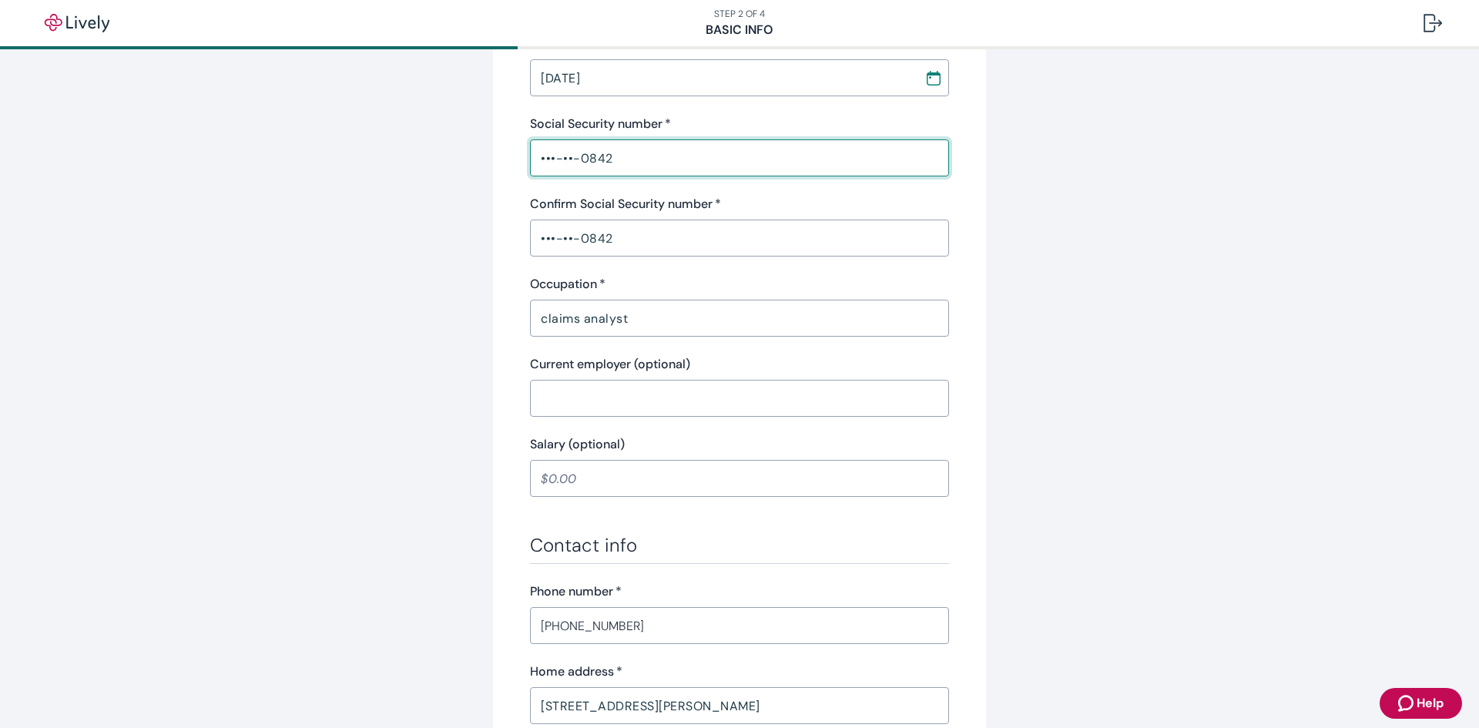
type input "•••-••-0842"
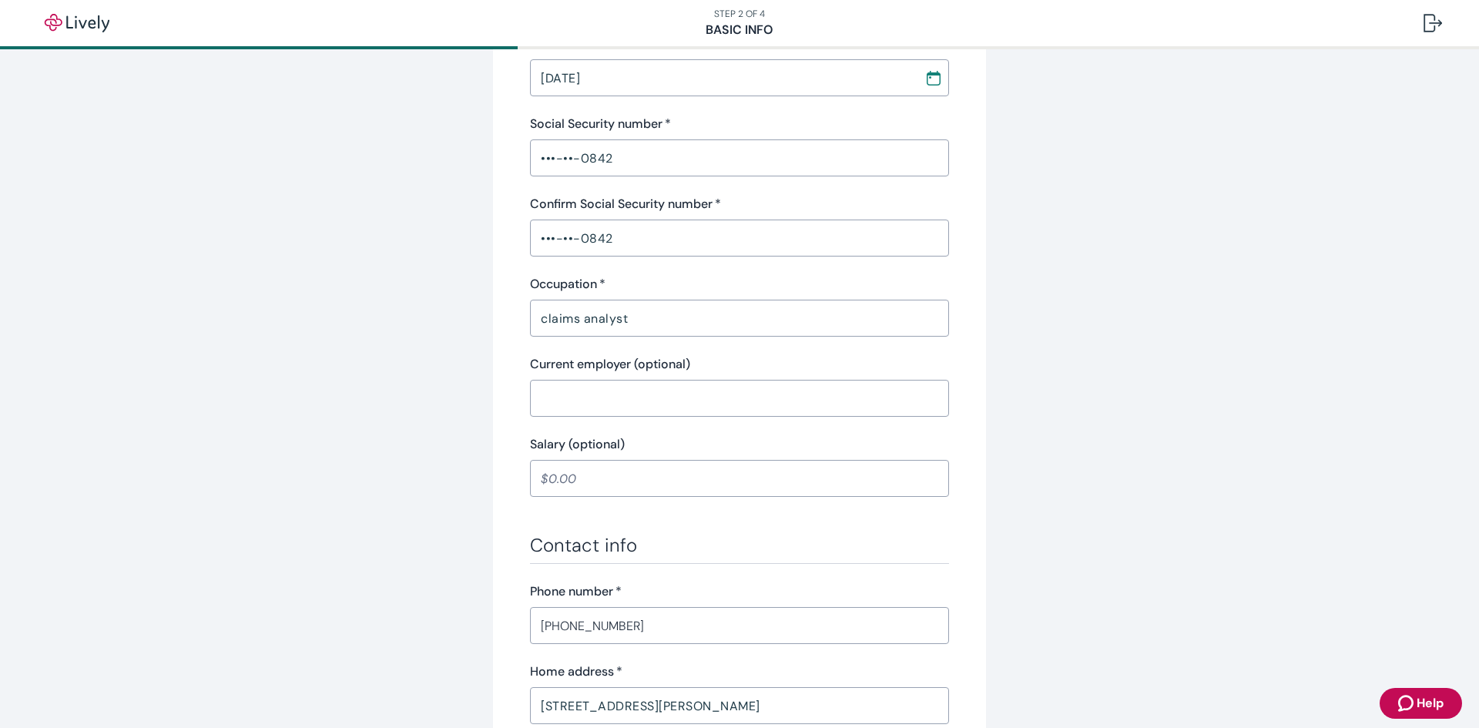
click at [1015, 307] on div "Personal info First name   * Leslie ​ Middle name (optional) A ​ Last name   * …" at bounding box center [739, 403] width 739 height 1388
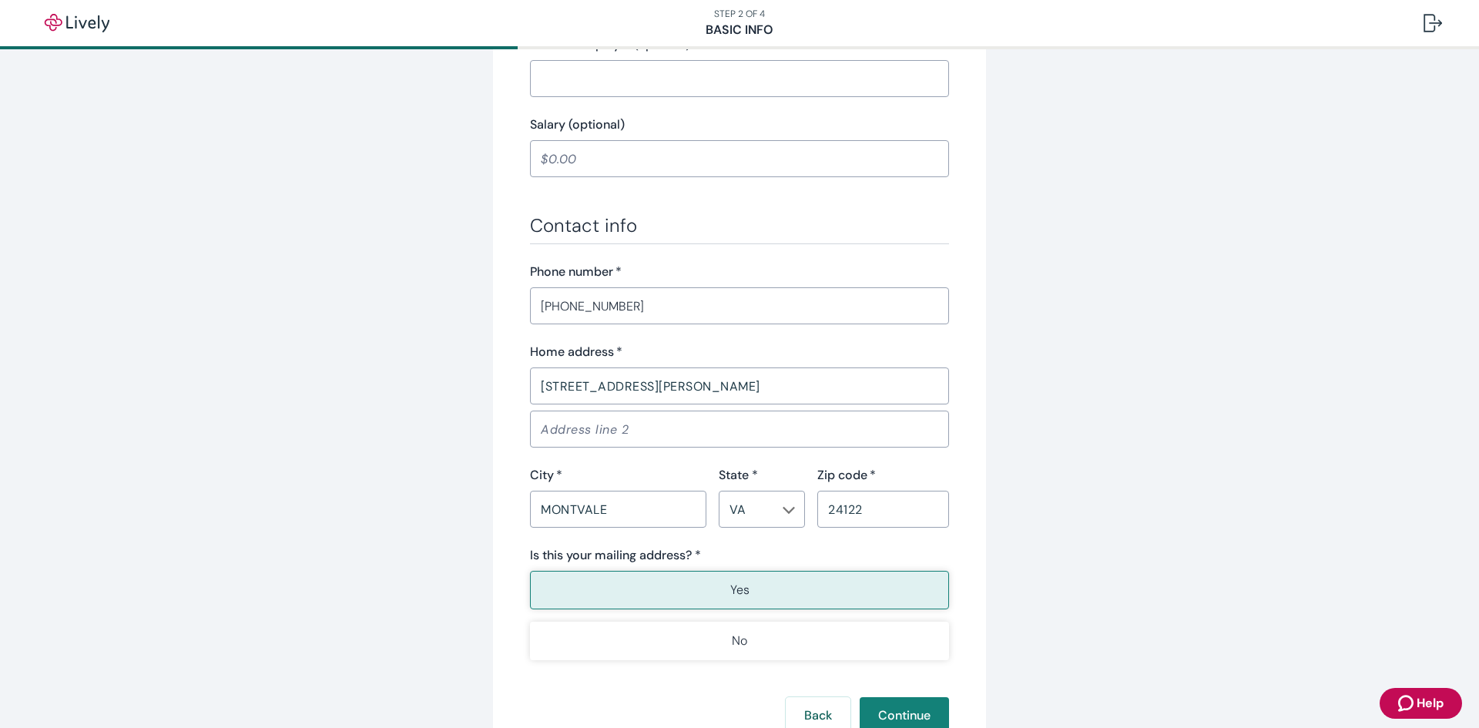
scroll to position [817, 0]
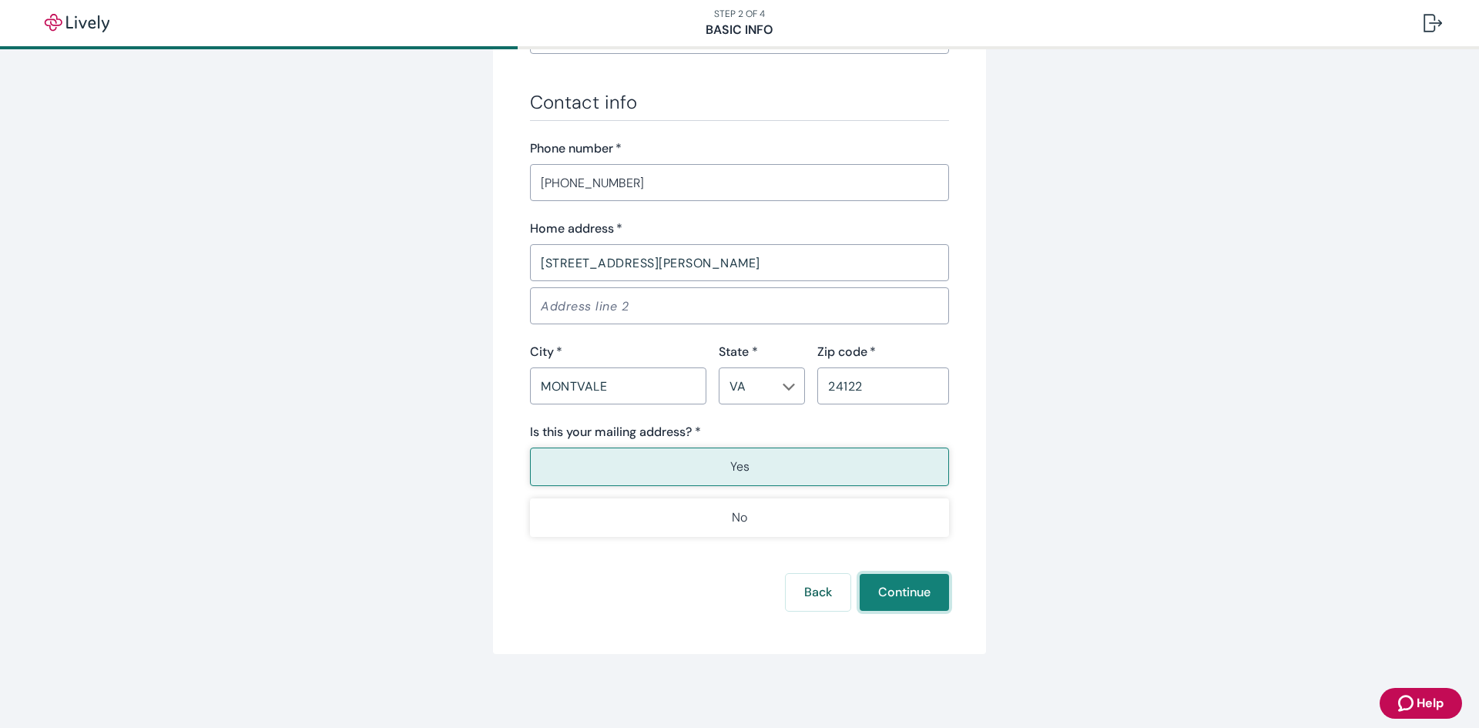
click at [890, 590] on button "Continue" at bounding box center [904, 592] width 89 height 37
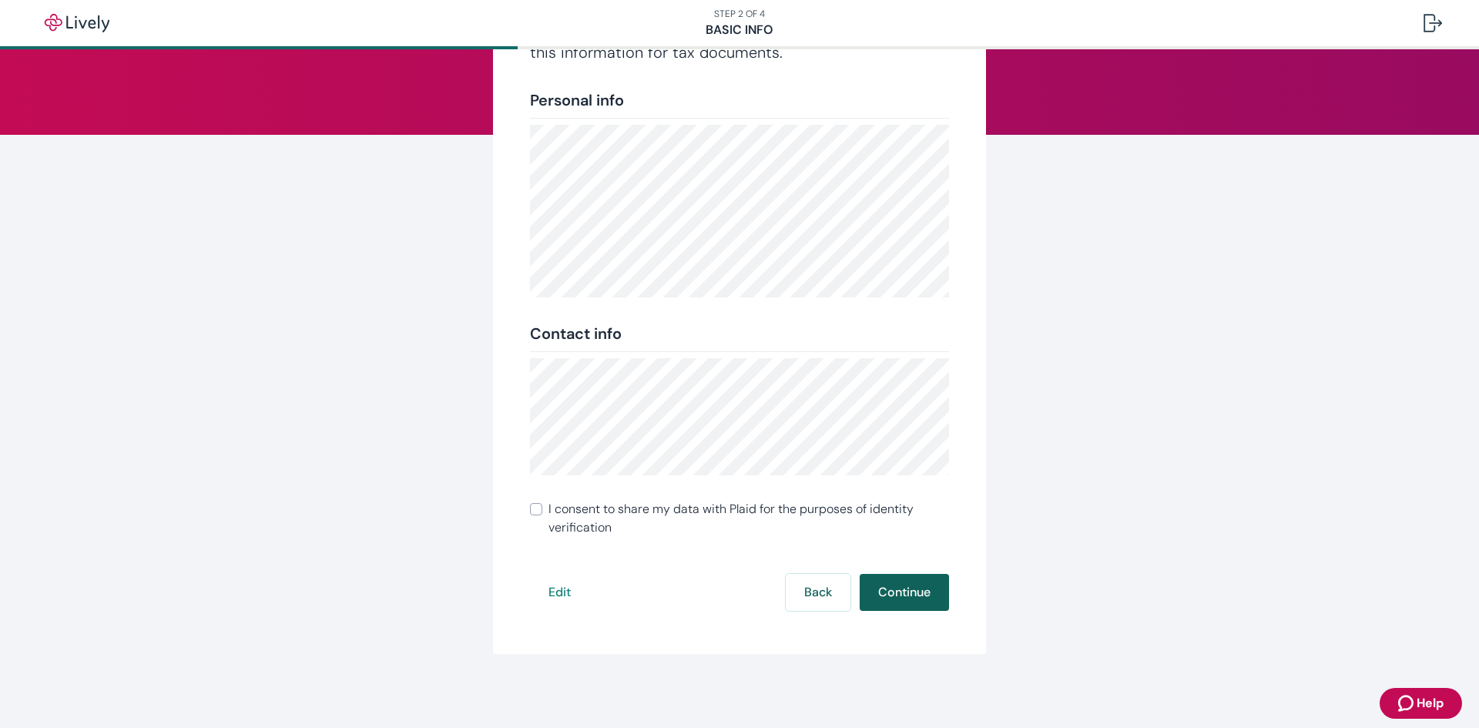
click at [907, 591] on button "Continue" at bounding box center [904, 592] width 89 height 37
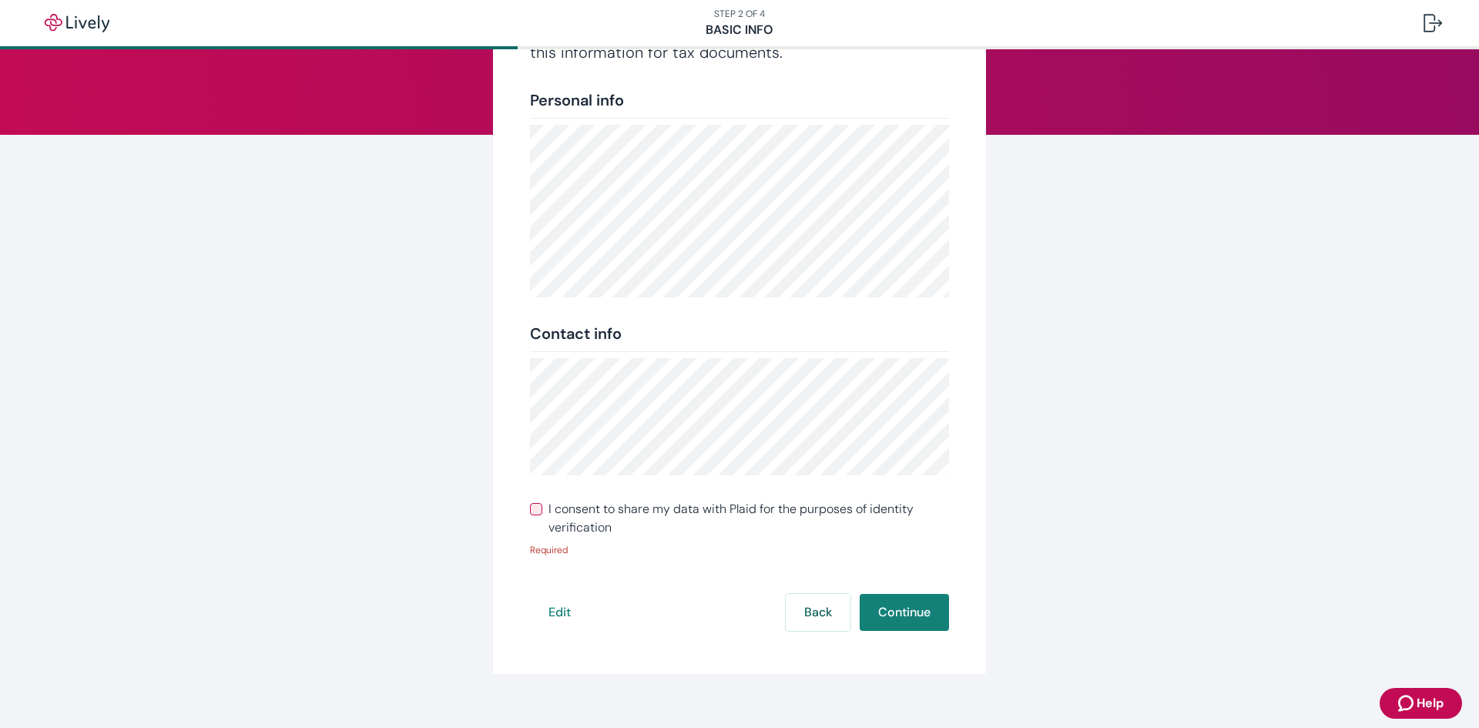
click at [530, 510] on input "I consent to share my data with Plaid for the purposes of identity verification" at bounding box center [536, 509] width 12 height 12
checkbox input "true"
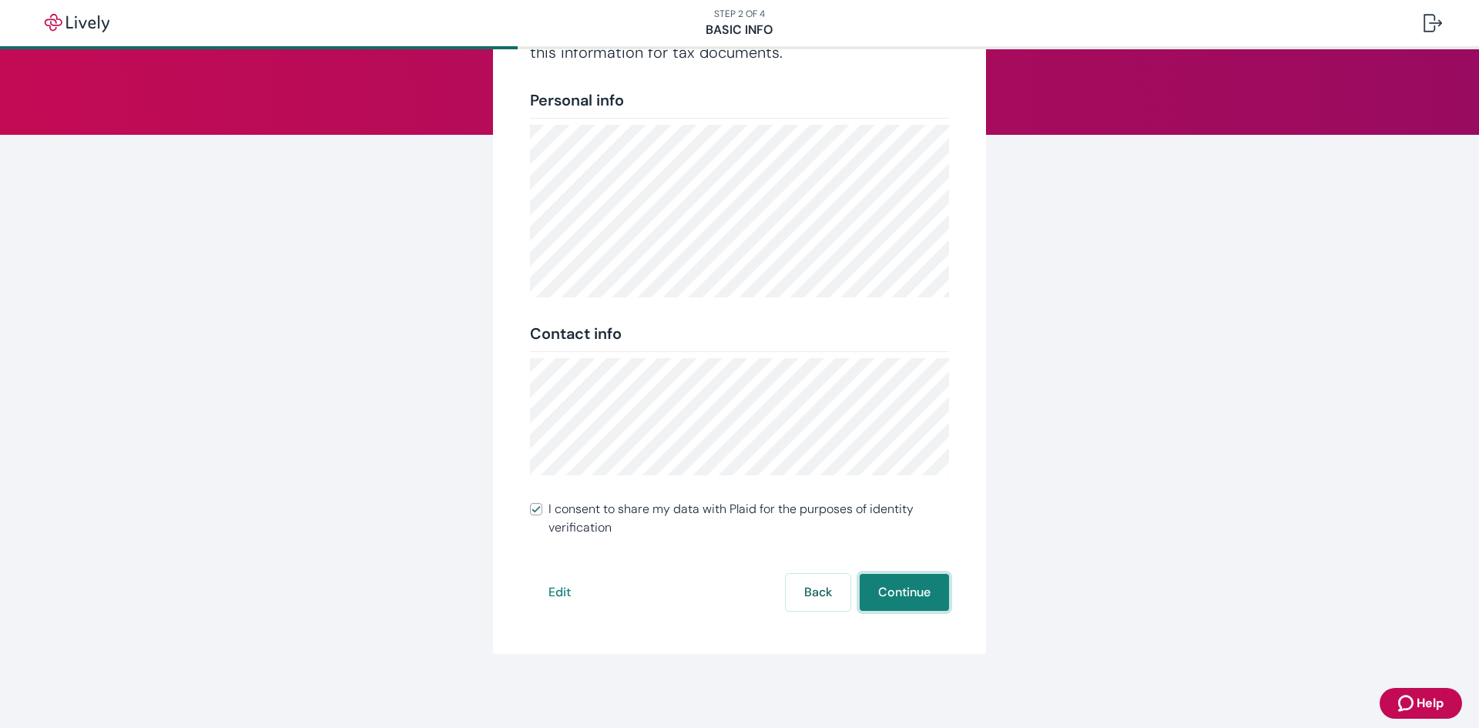
click at [917, 601] on button "Continue" at bounding box center [904, 592] width 89 height 37
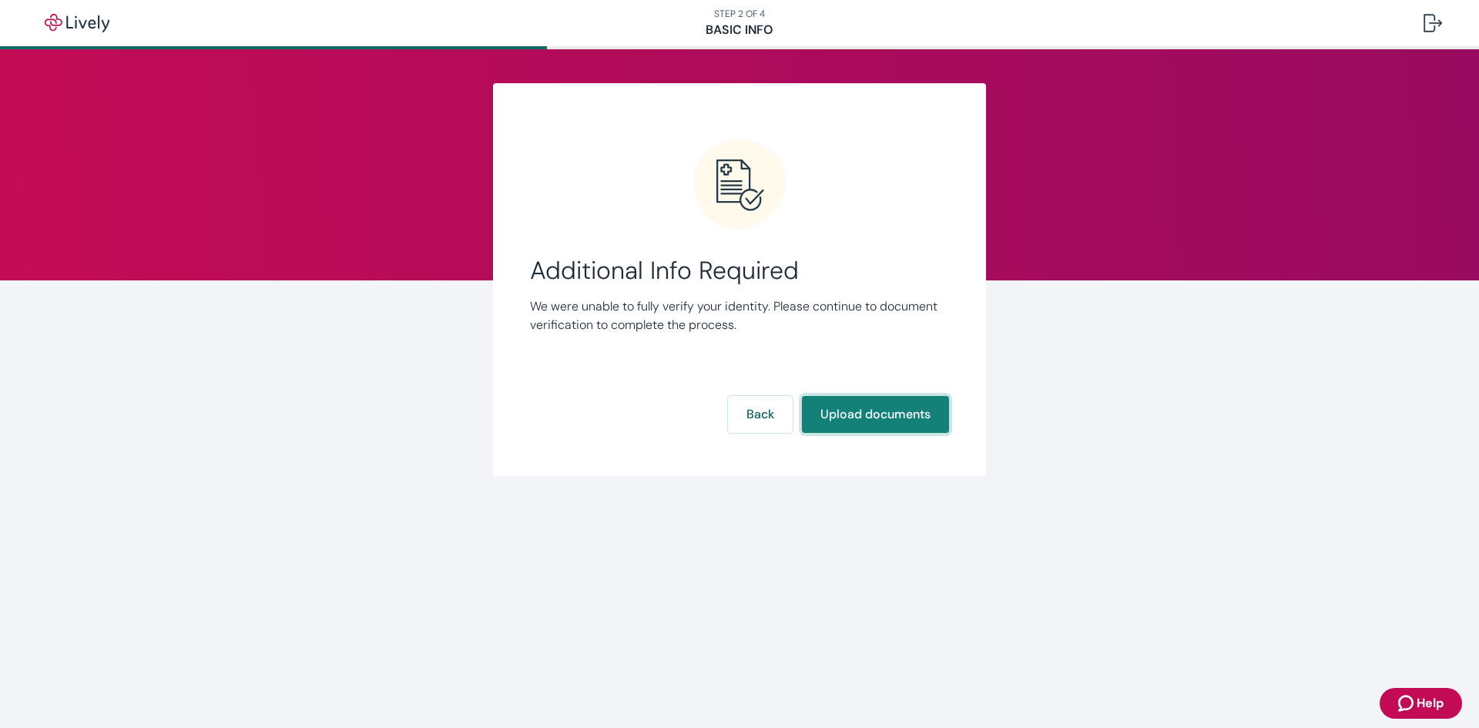
click at [883, 421] on button "Upload documents" at bounding box center [875, 414] width 147 height 37
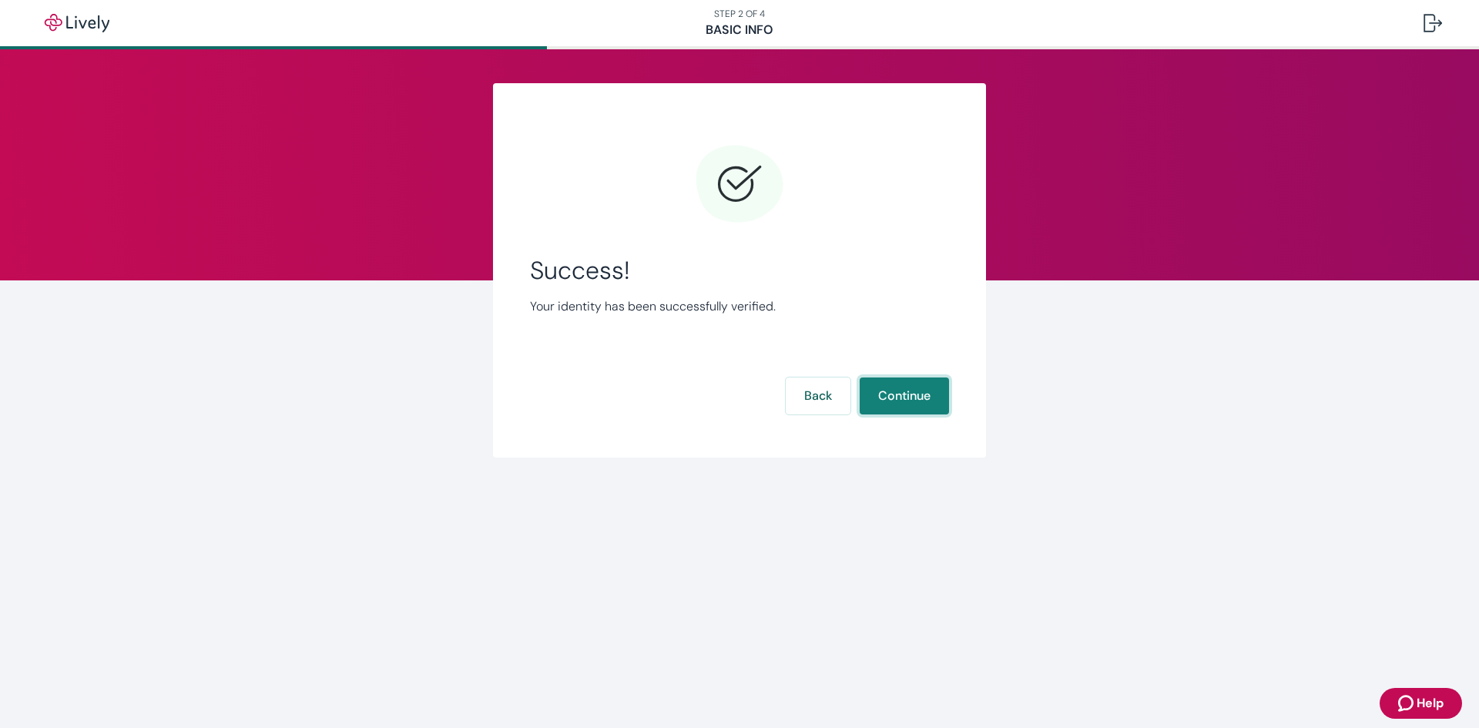
click at [907, 394] on button "Continue" at bounding box center [904, 395] width 89 height 37
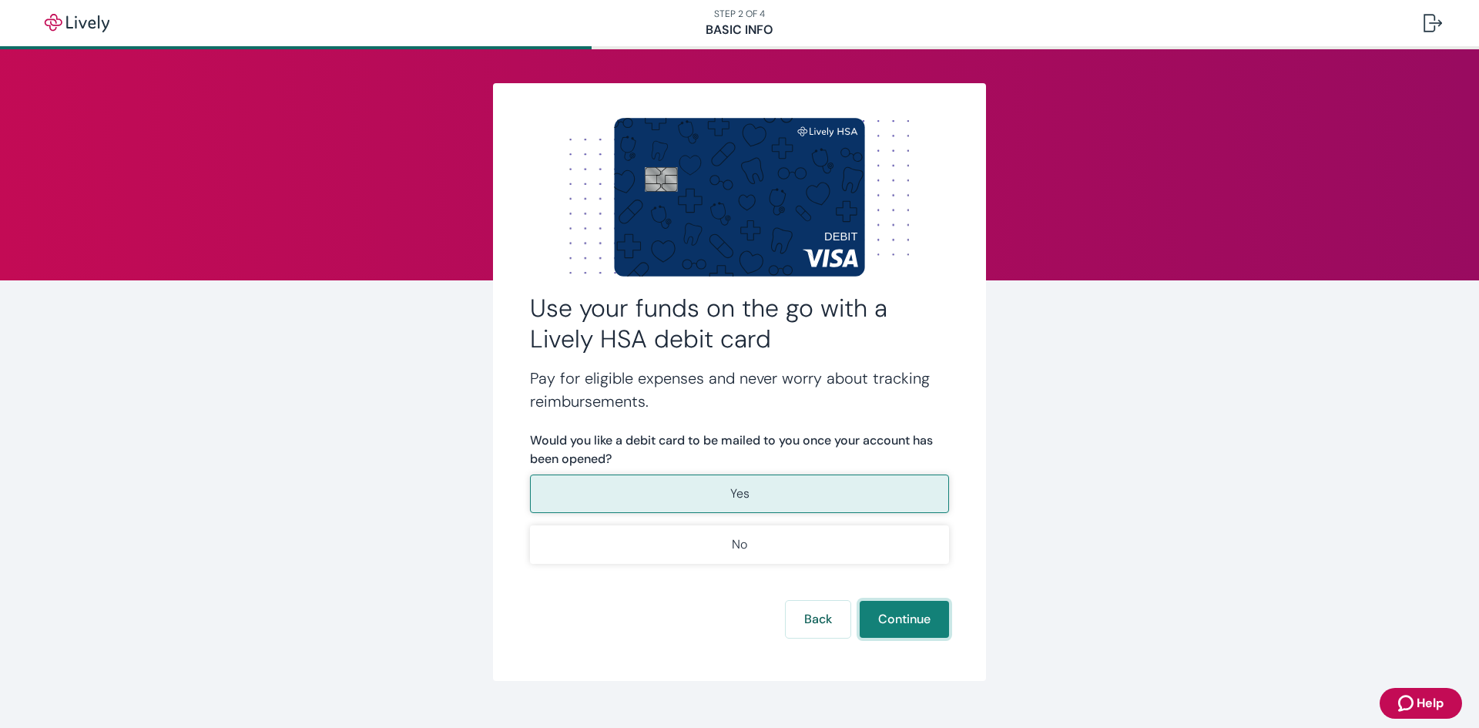
click at [912, 615] on button "Continue" at bounding box center [904, 619] width 89 height 37
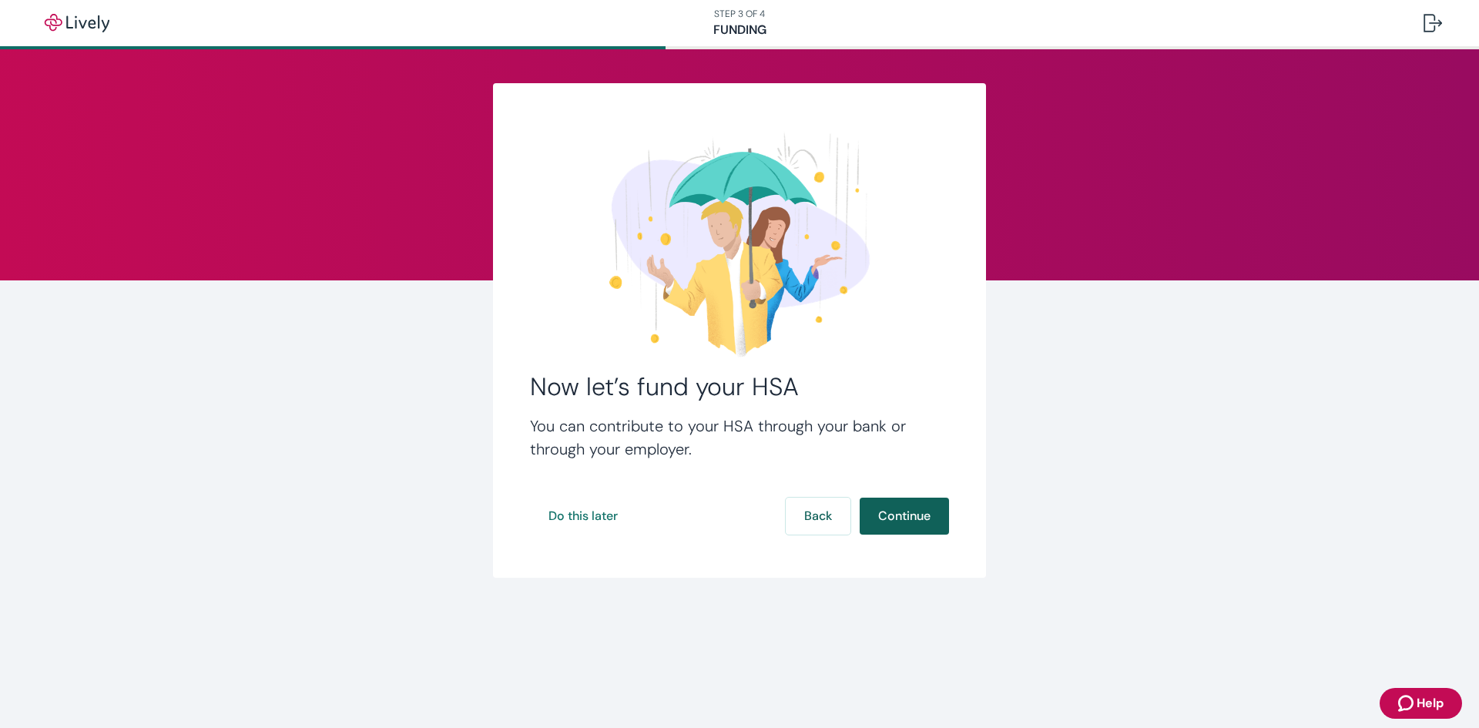
click at [900, 513] on button "Continue" at bounding box center [904, 516] width 89 height 37
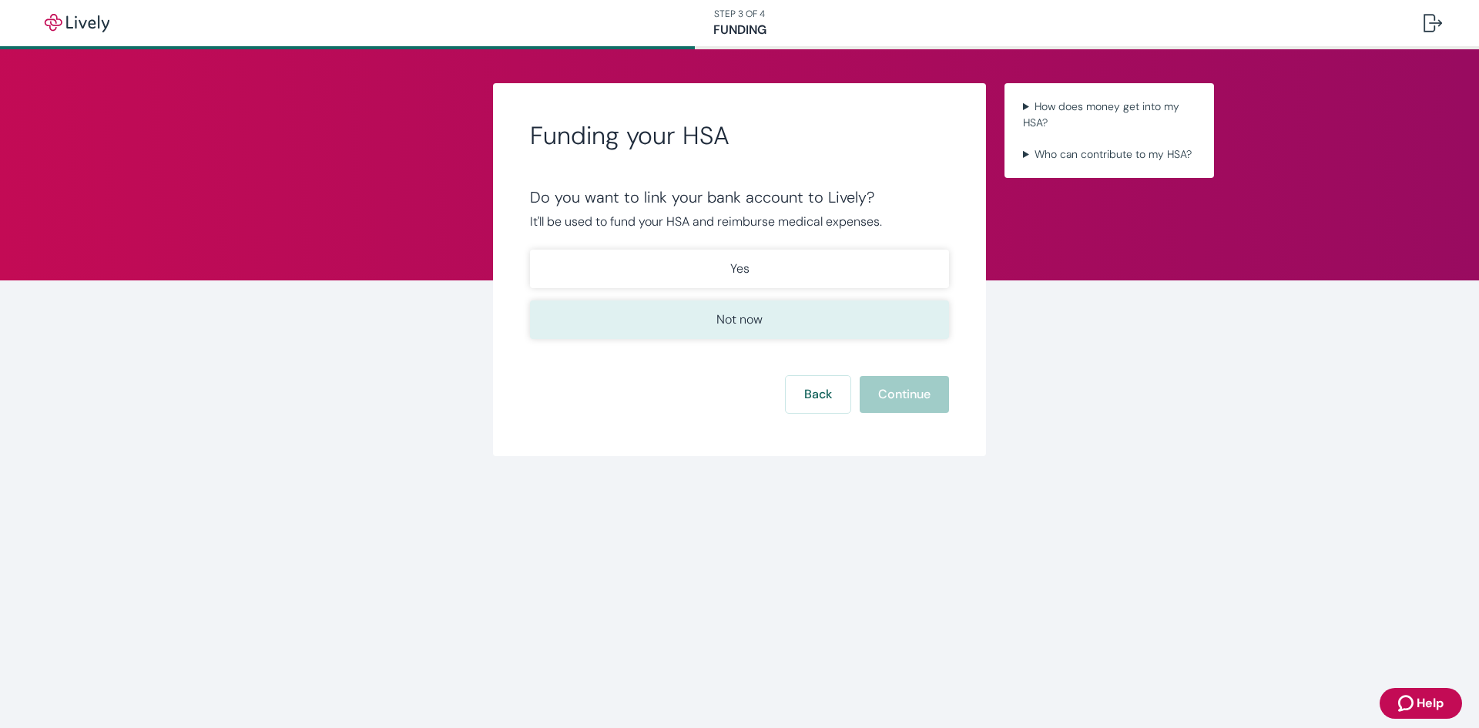
click at [767, 326] on button "Not now" at bounding box center [739, 319] width 419 height 39
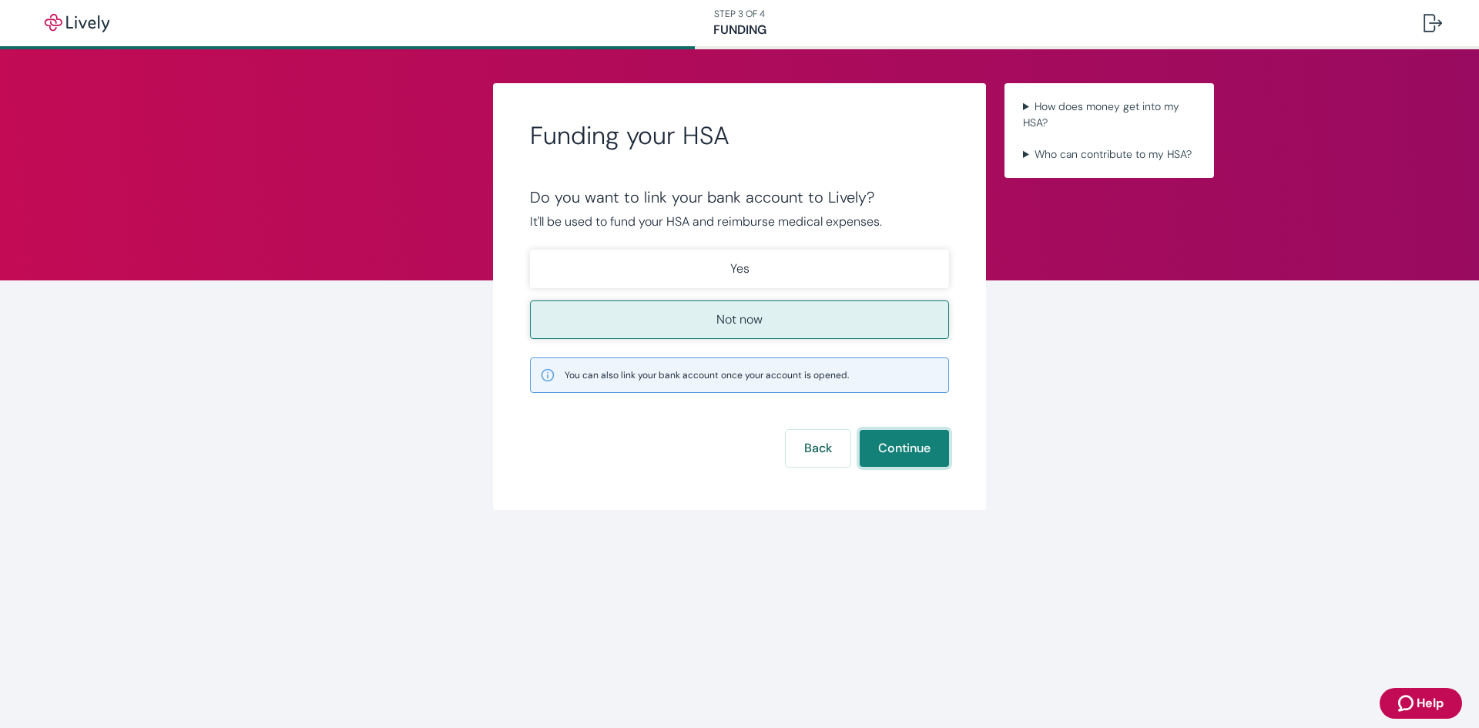
click at [899, 449] on button "Continue" at bounding box center [904, 448] width 89 height 37
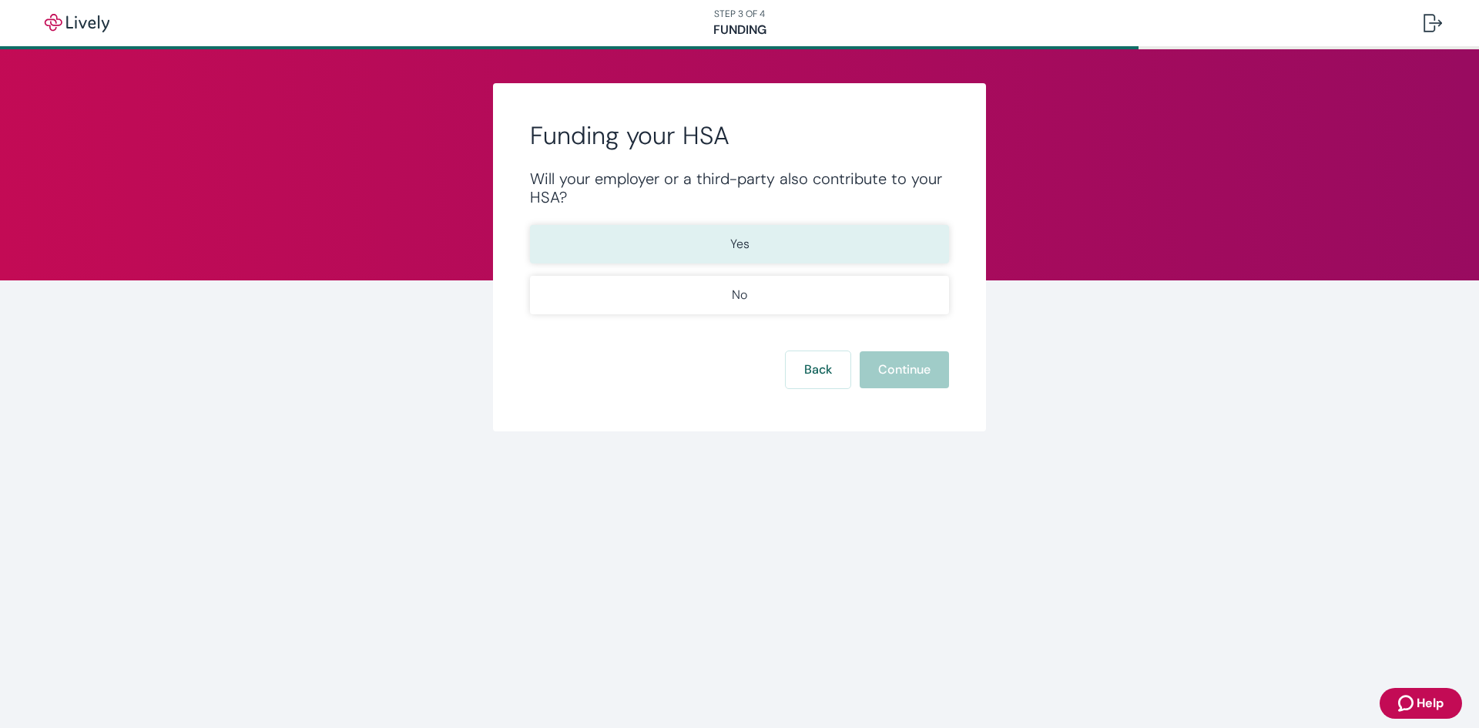
click at [746, 244] on p "Yes" at bounding box center [739, 244] width 19 height 18
click at [926, 366] on button "Continue" at bounding box center [904, 369] width 89 height 37
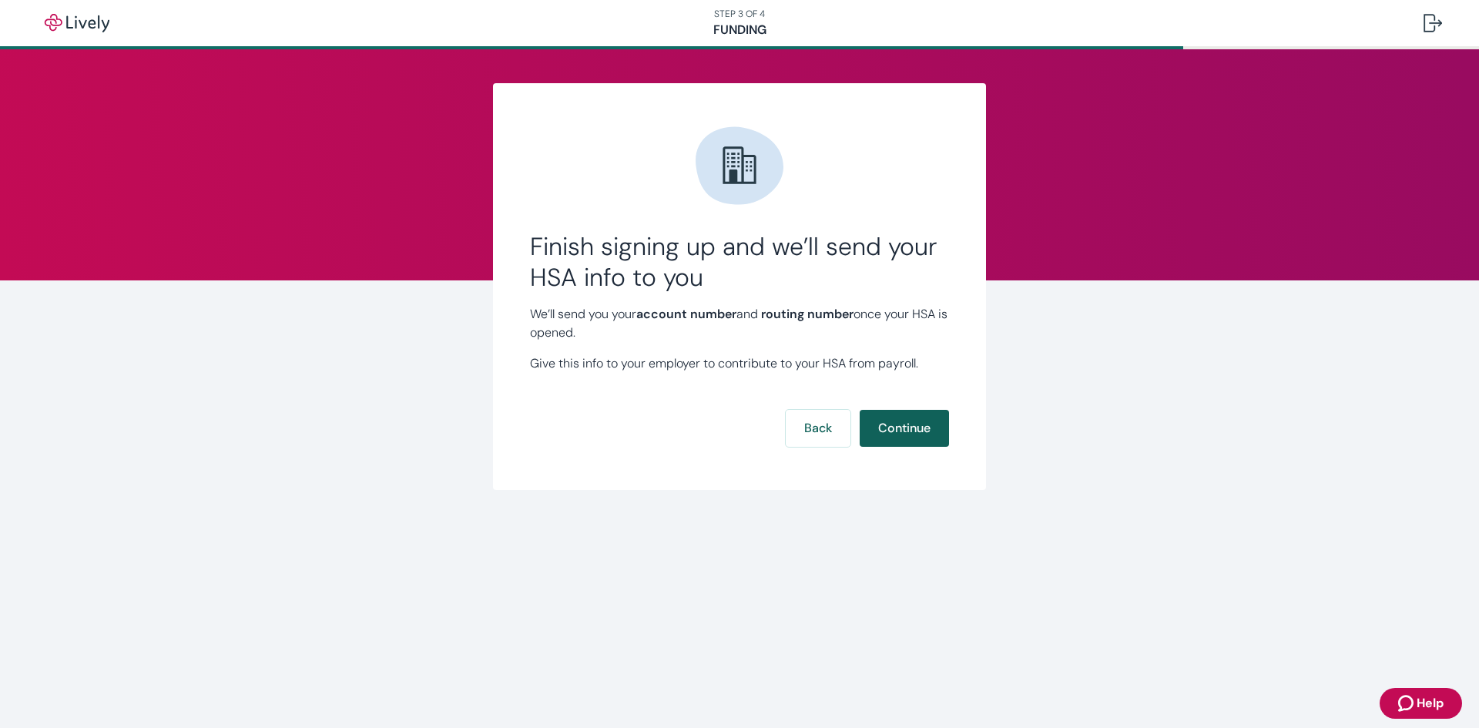
click at [910, 430] on button "Continue" at bounding box center [904, 428] width 89 height 37
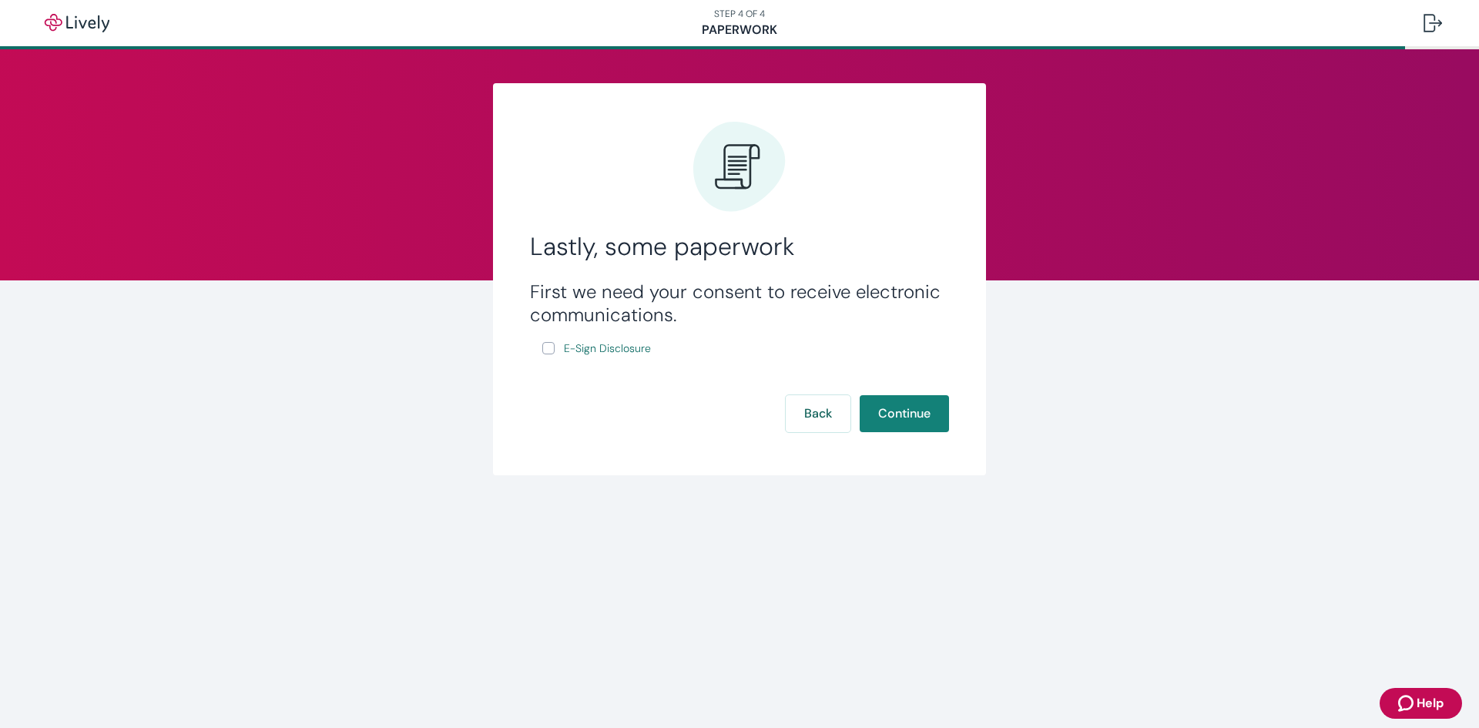
click at [554, 349] on input "E-Sign Disclosure" at bounding box center [548, 348] width 12 height 12
checkbox input "true"
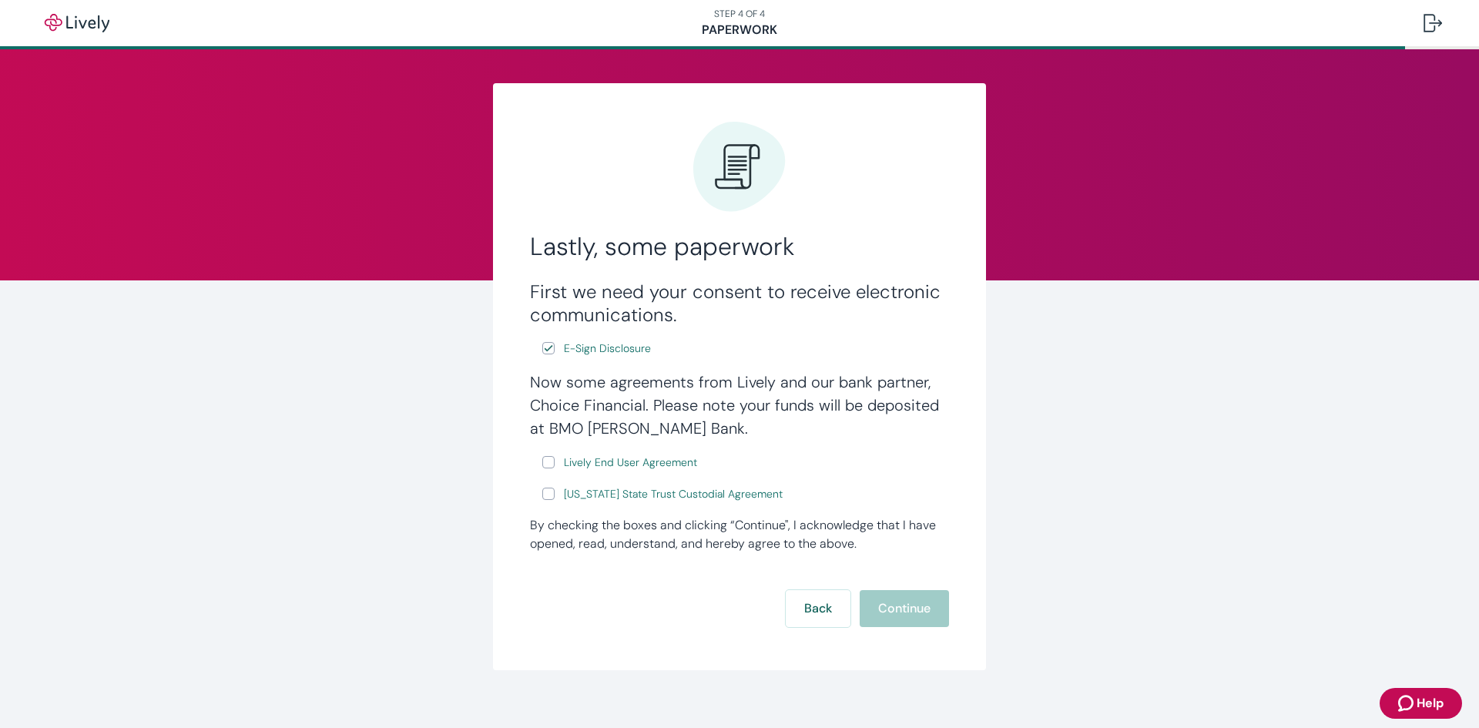
click at [552, 464] on input "Lively End User Agreement" at bounding box center [548, 462] width 12 height 12
checkbox input "true"
click at [552, 494] on input "Wyoming State Trust Custodial Agreement" at bounding box center [548, 494] width 12 height 12
checkbox input "true"
click at [903, 602] on button "Continue" at bounding box center [904, 608] width 89 height 37
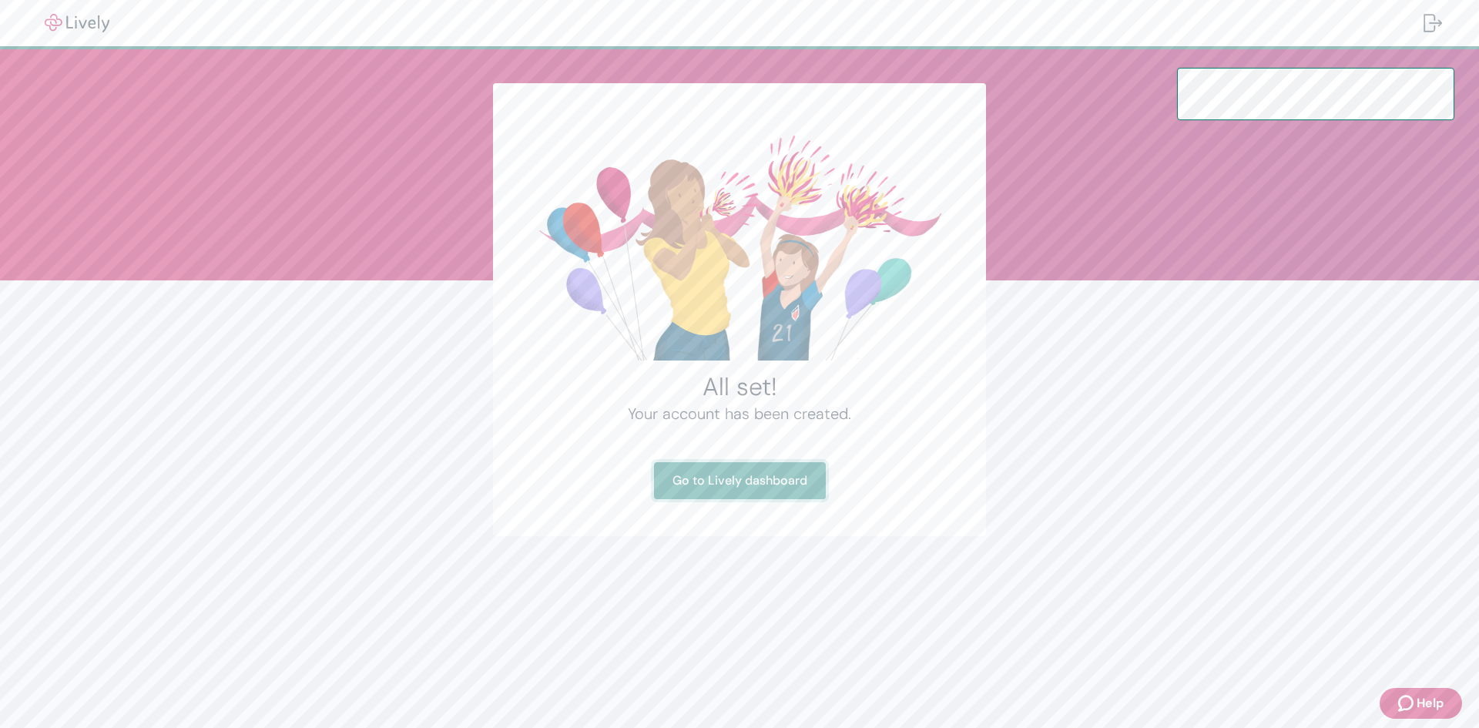
click at [739, 483] on link "Go to Lively dashboard" at bounding box center [740, 480] width 172 height 37
